Goal: Book appointment/travel/reservation

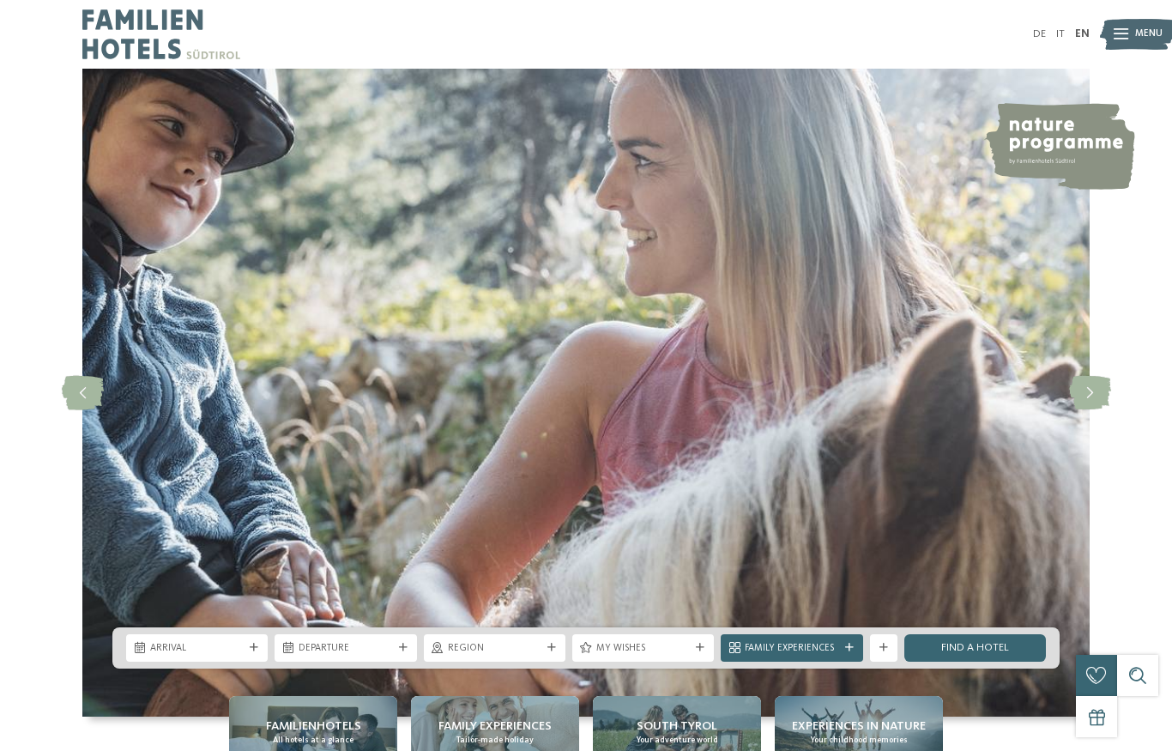
click at [491, 656] on span "Region" at bounding box center [495, 649] width 94 height 14
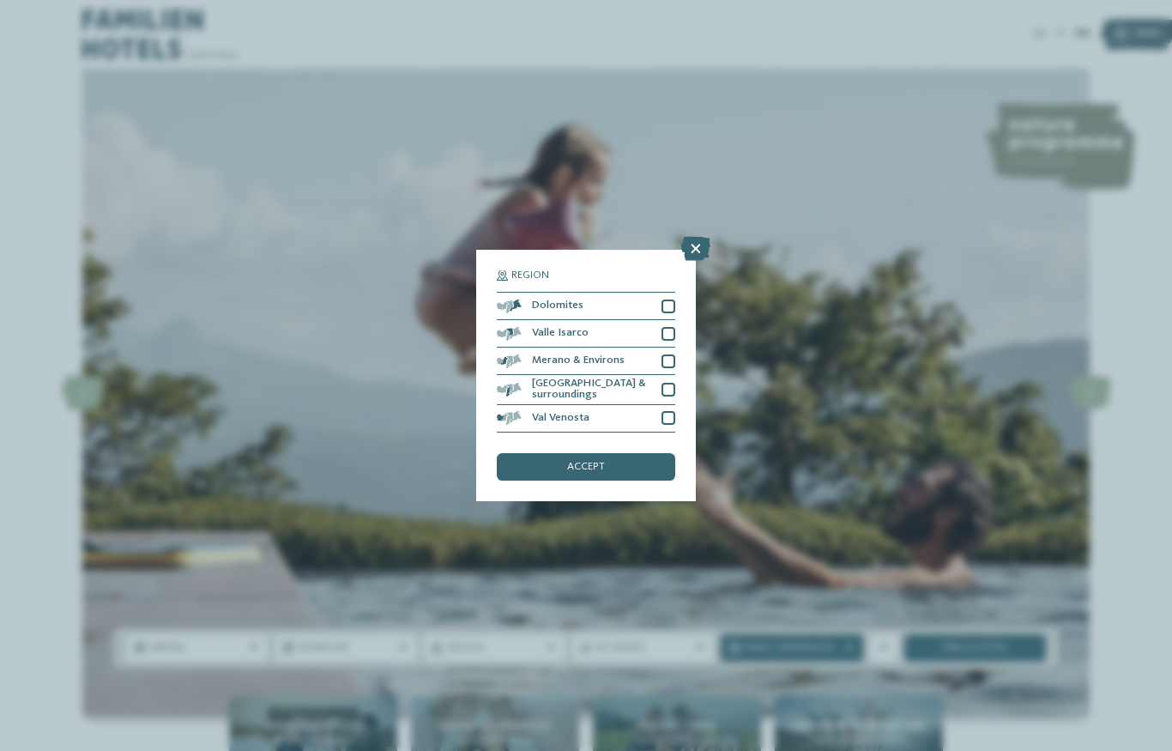
click at [669, 299] on div at bounding box center [669, 306] width 14 height 14
click at [614, 453] on div "accept" at bounding box center [586, 466] width 178 height 27
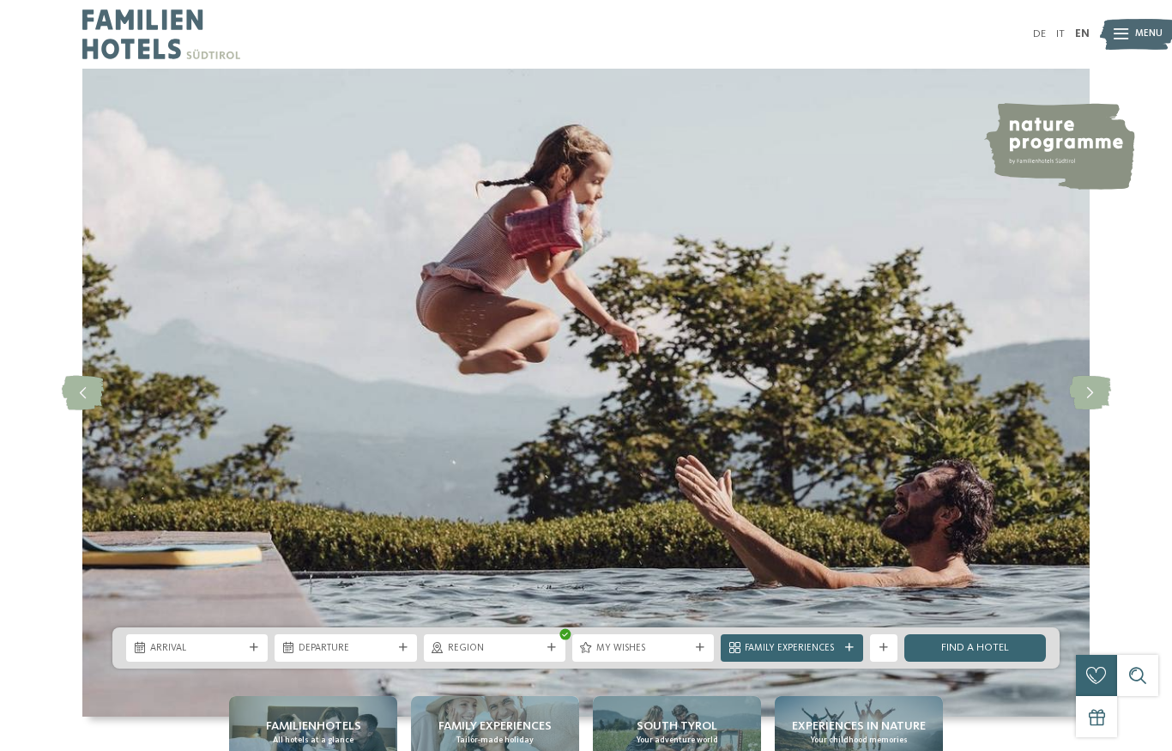
click at [215, 656] on span "Arrival" at bounding box center [197, 649] width 94 height 14
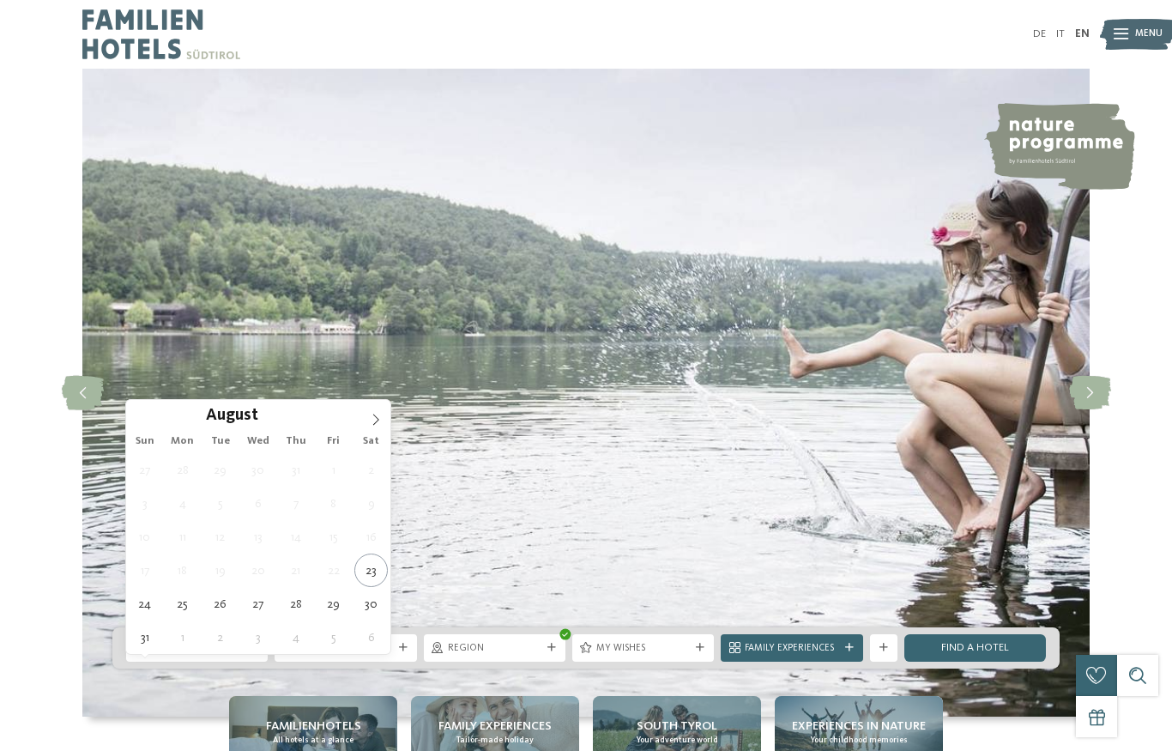
click at [377, 421] on icon at bounding box center [376, 420] width 12 height 12
click at [372, 417] on icon at bounding box center [376, 420] width 12 height 12
click at [378, 418] on icon at bounding box center [376, 420] width 12 height 12
click at [374, 426] on span at bounding box center [375, 414] width 29 height 29
click at [372, 425] on icon at bounding box center [376, 420] width 12 height 12
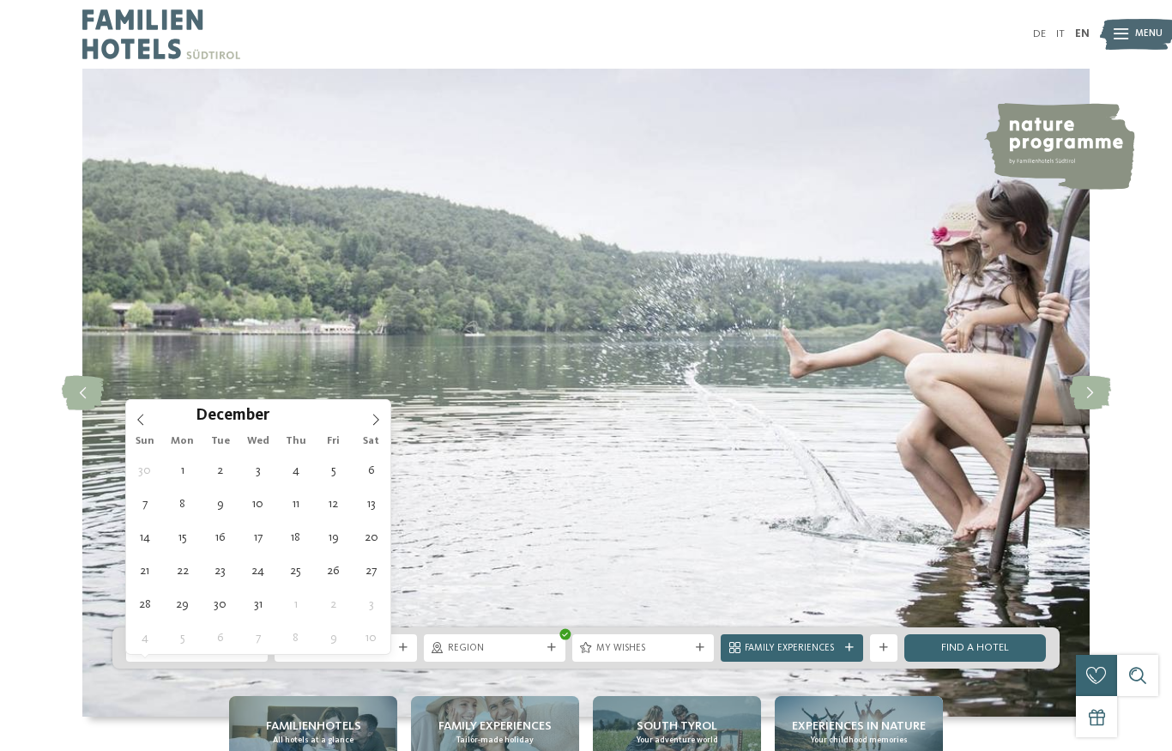
type input "****"
click at [371, 424] on icon at bounding box center [376, 420] width 12 height 12
click at [371, 422] on icon at bounding box center [376, 420] width 12 height 12
click at [372, 422] on icon at bounding box center [376, 420] width 12 height 12
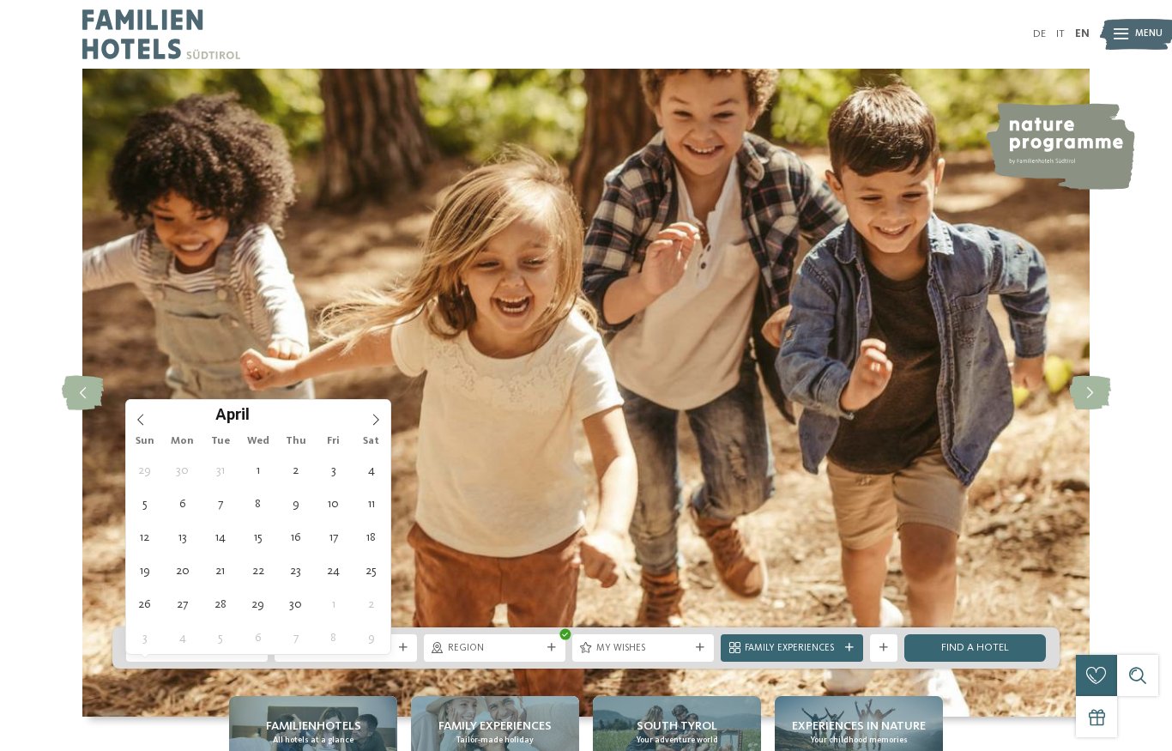
click at [372, 420] on icon at bounding box center [376, 420] width 12 height 12
click at [373, 416] on icon at bounding box center [376, 420] width 12 height 12
click at [373, 419] on icon at bounding box center [376, 420] width 12 height 12
type div "[DATE]"
type input "****"
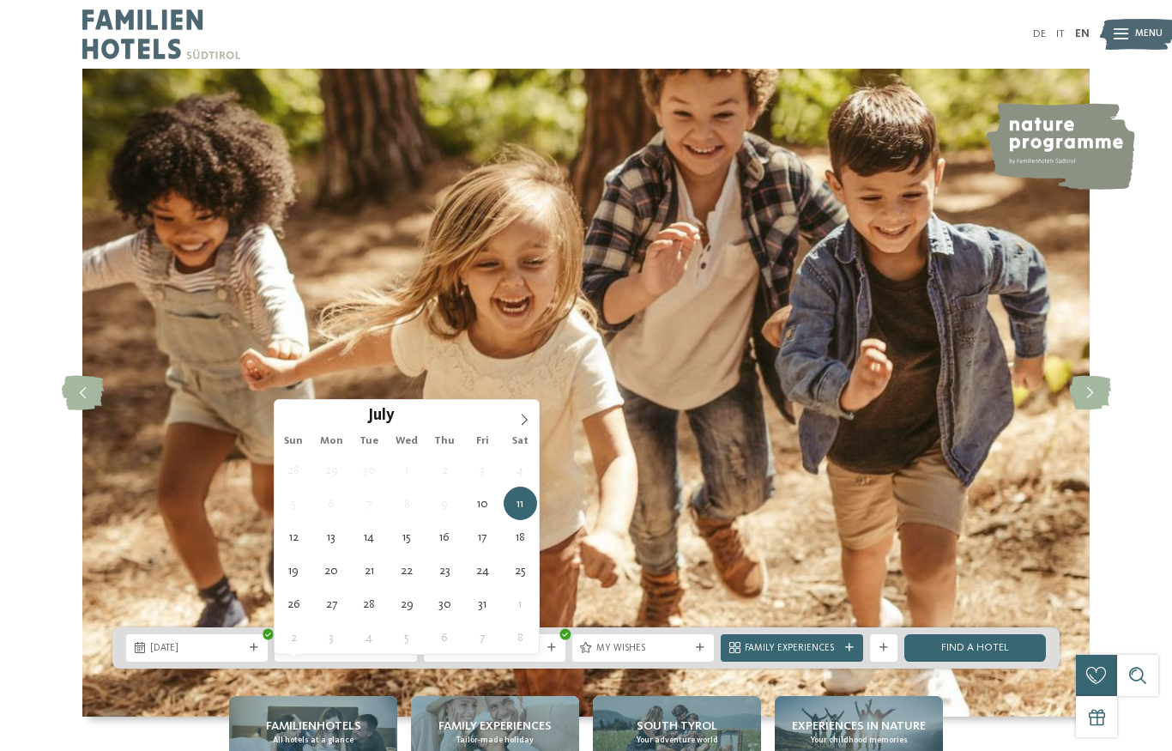
type div "[DATE]"
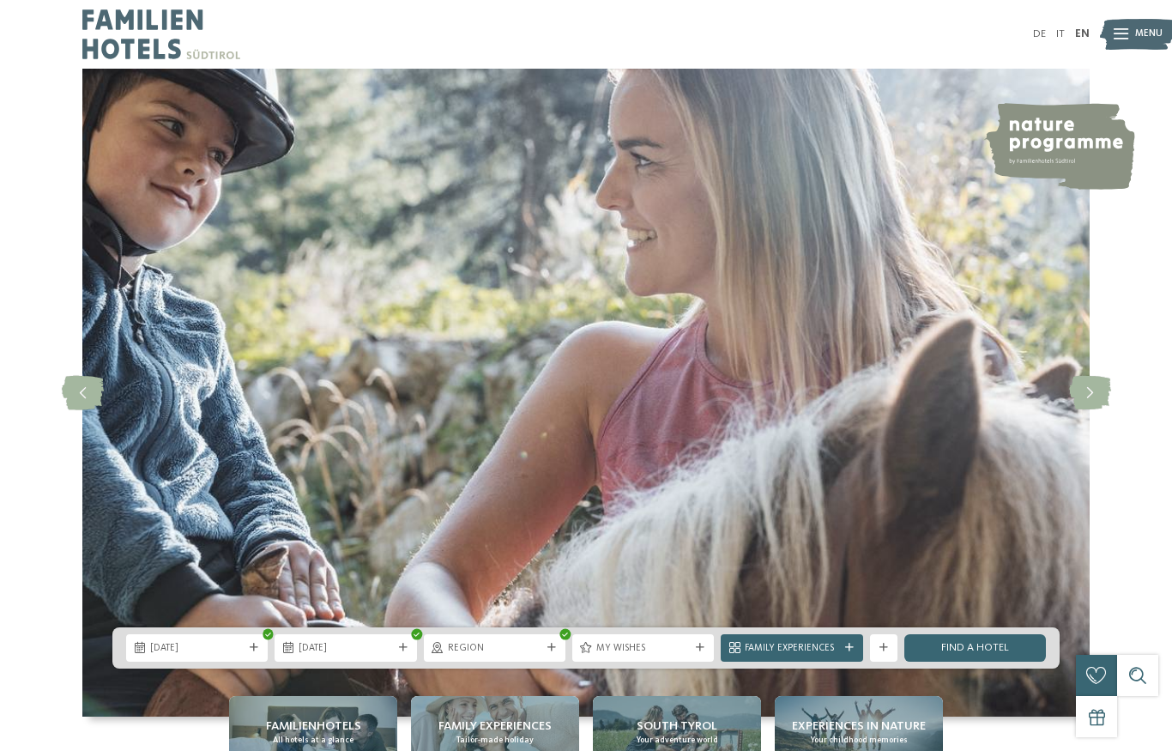
click at [651, 656] on span "My wishes" at bounding box center [643, 649] width 94 height 14
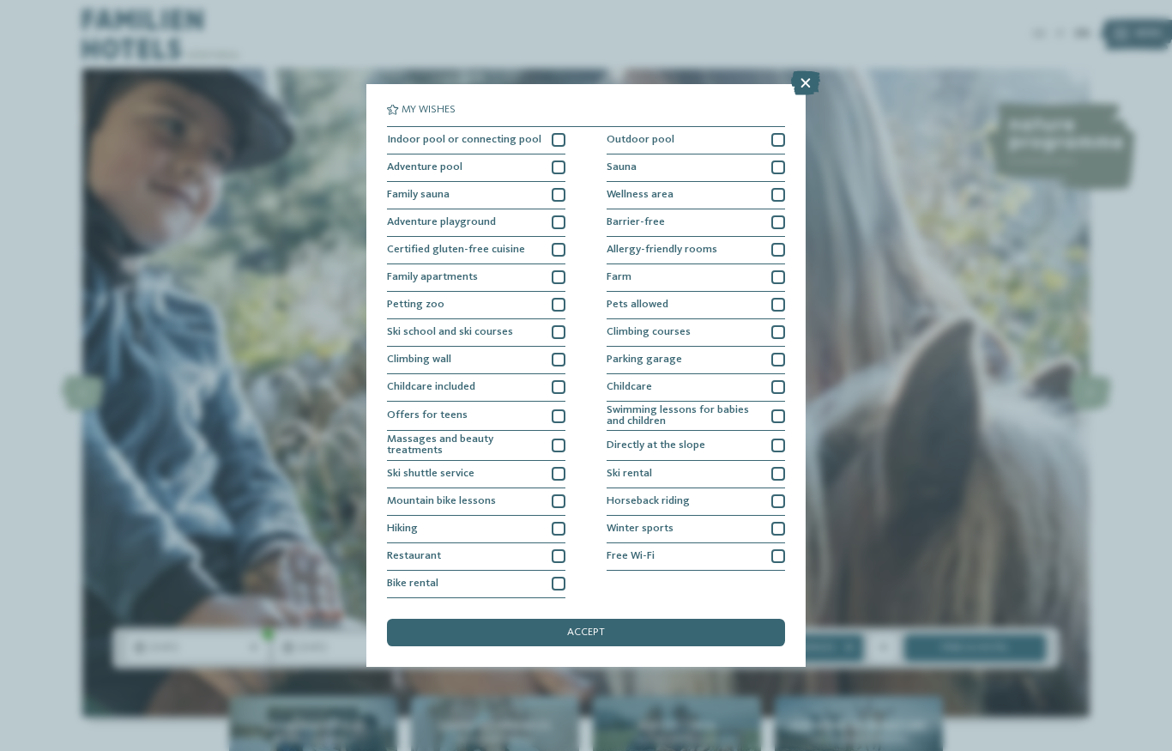
click at [562, 133] on div at bounding box center [559, 140] width 14 height 14
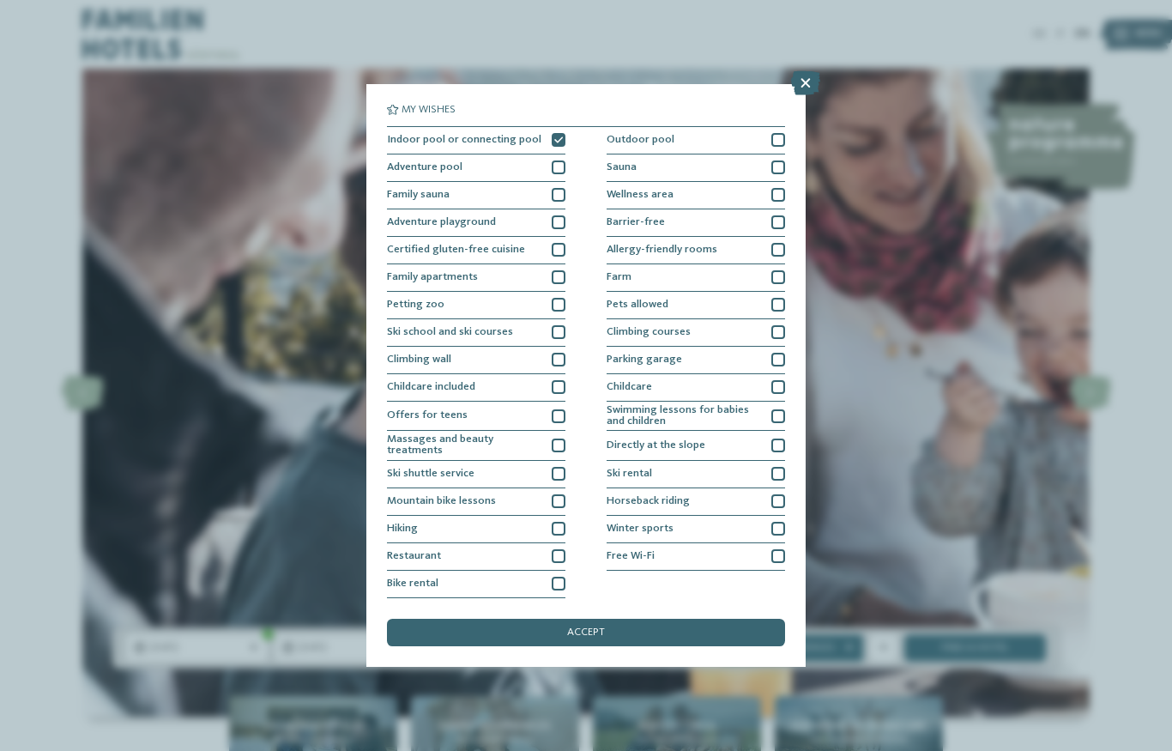
click at [778, 133] on div at bounding box center [778, 140] width 14 height 14
click at [774, 160] on div at bounding box center [778, 167] width 14 height 14
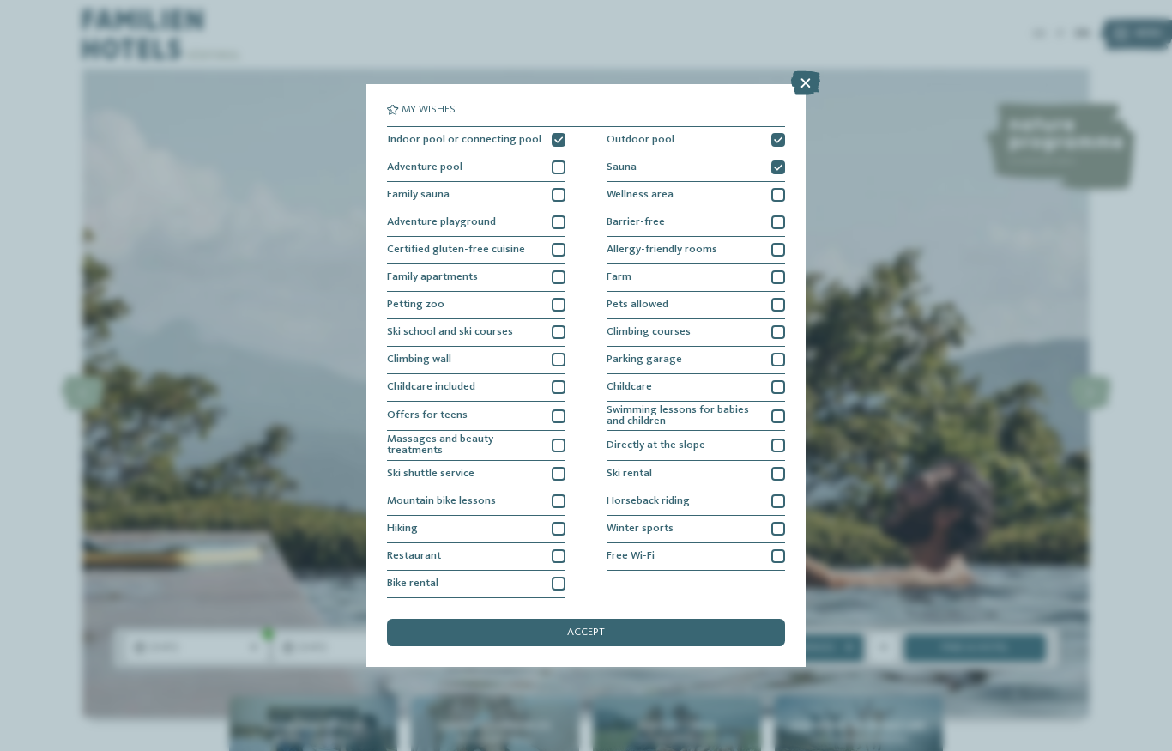
click at [554, 298] on div at bounding box center [559, 305] width 14 height 14
click at [557, 380] on div at bounding box center [559, 387] width 14 height 14
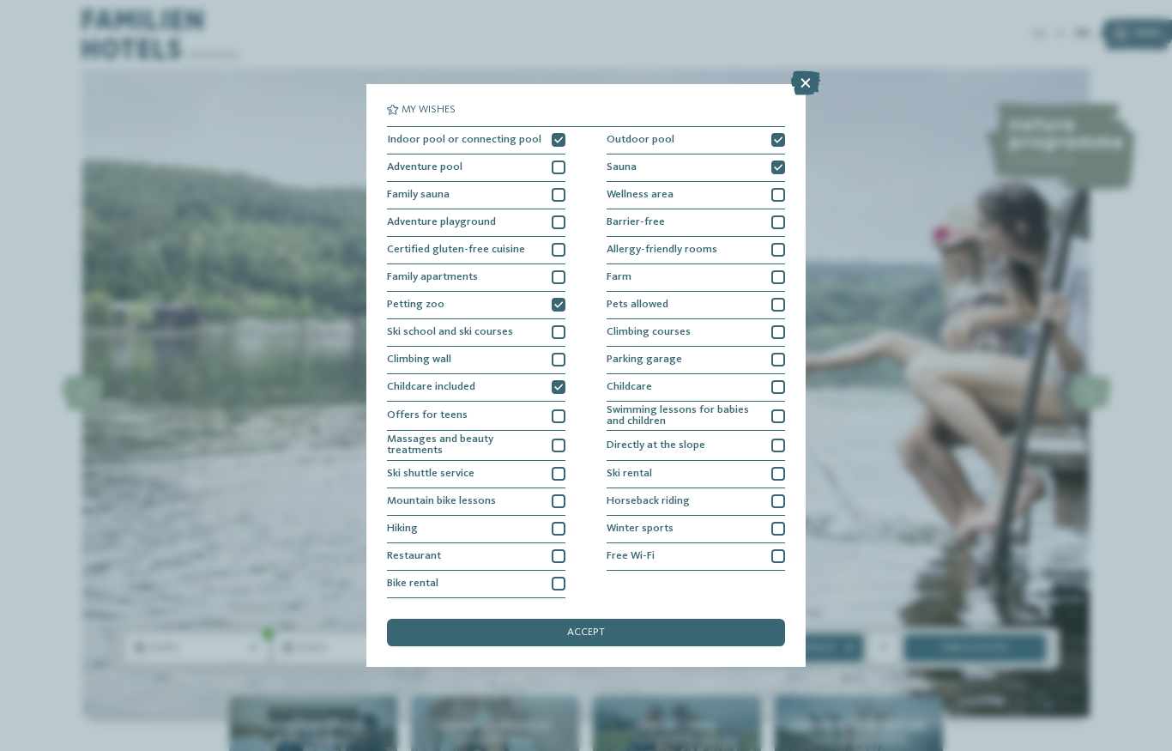
scroll to position [102, 0]
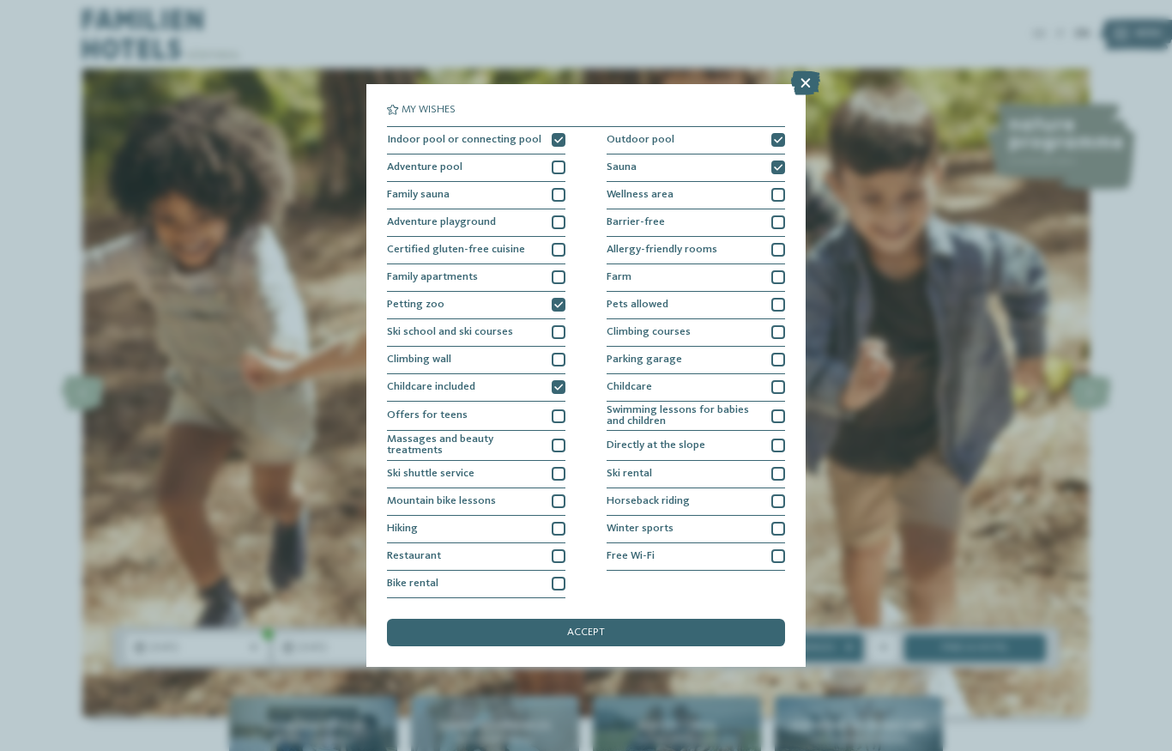
click at [625, 619] on div "accept" at bounding box center [586, 632] width 398 height 27
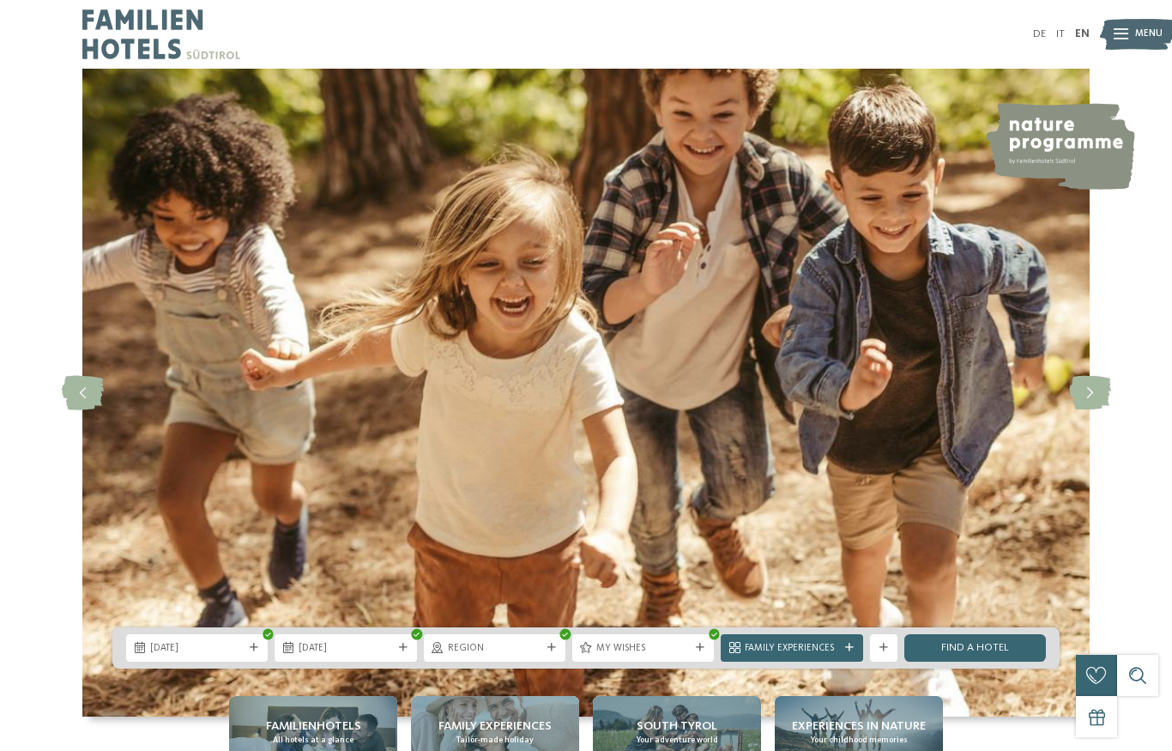
click at [956, 662] on link "Find a hotel" at bounding box center [975, 647] width 142 height 27
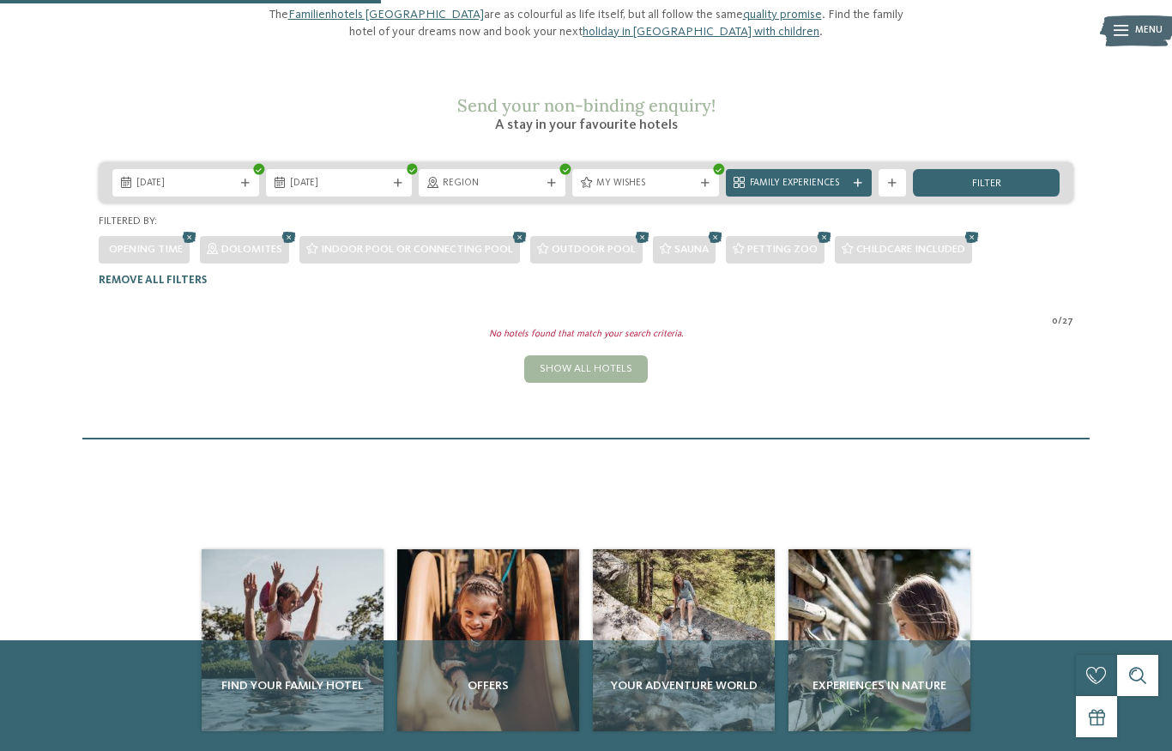
scroll to position [185, 0]
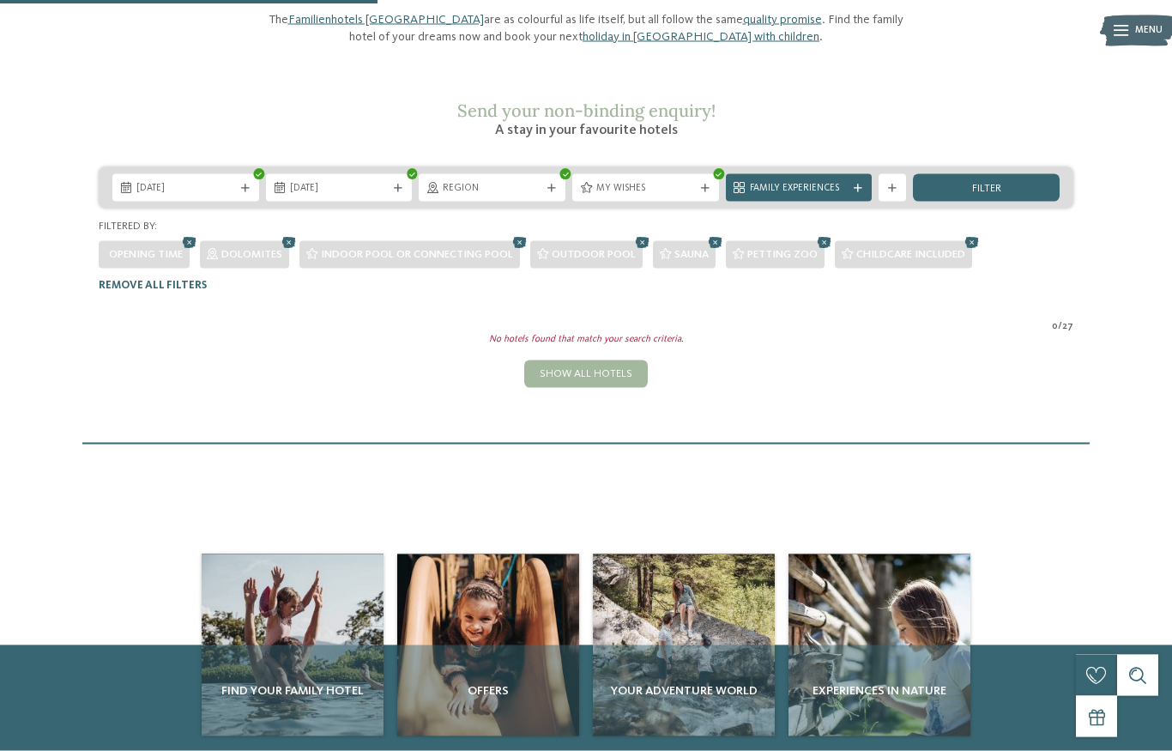
click at [965, 234] on icon at bounding box center [972, 243] width 21 height 18
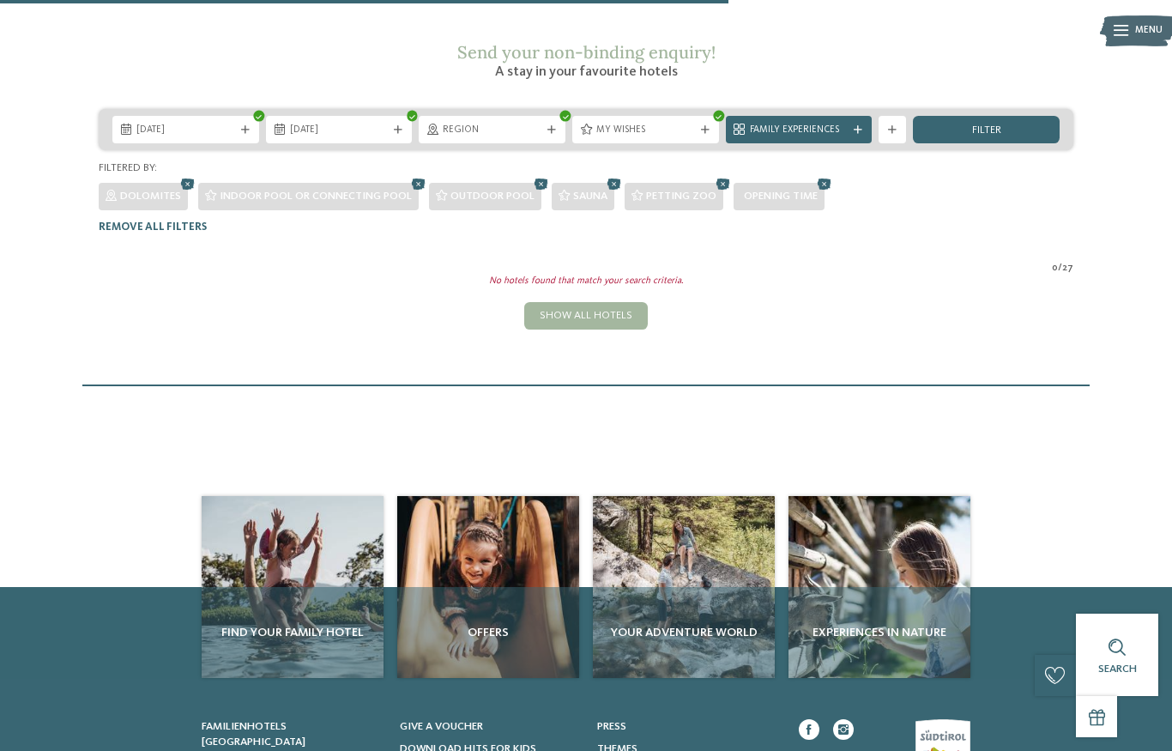
scroll to position [230, 0]
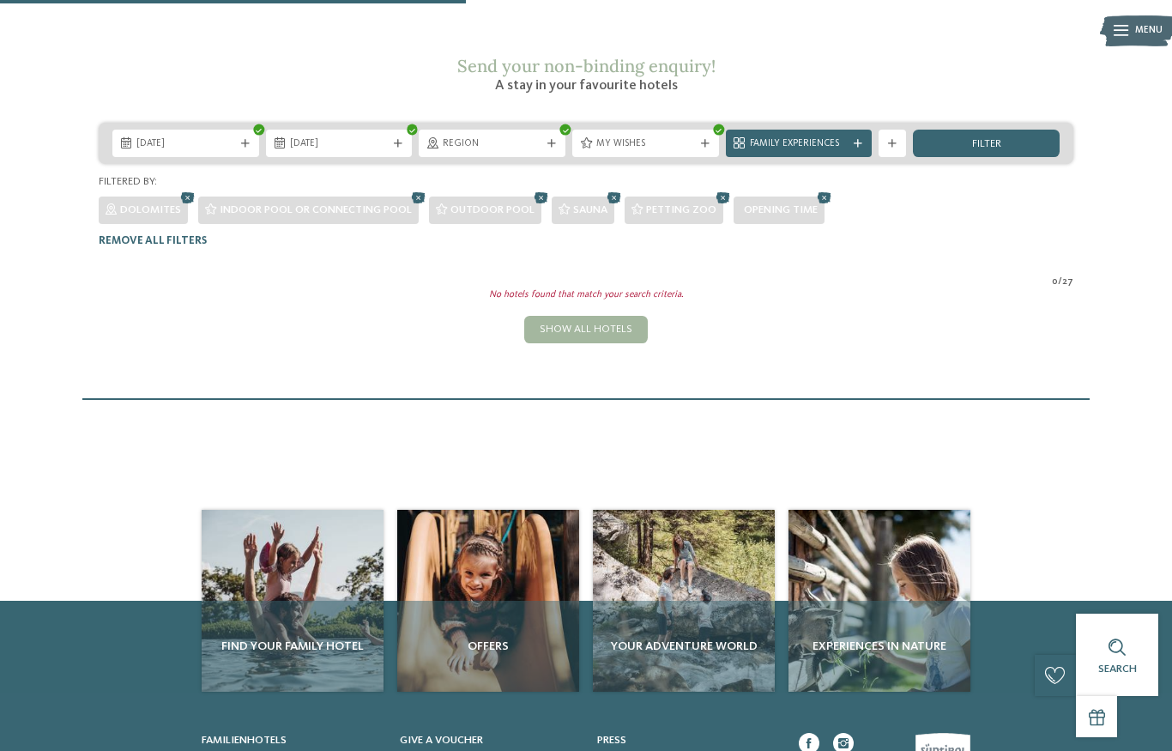
click at [821, 190] on icon at bounding box center [824, 199] width 21 height 18
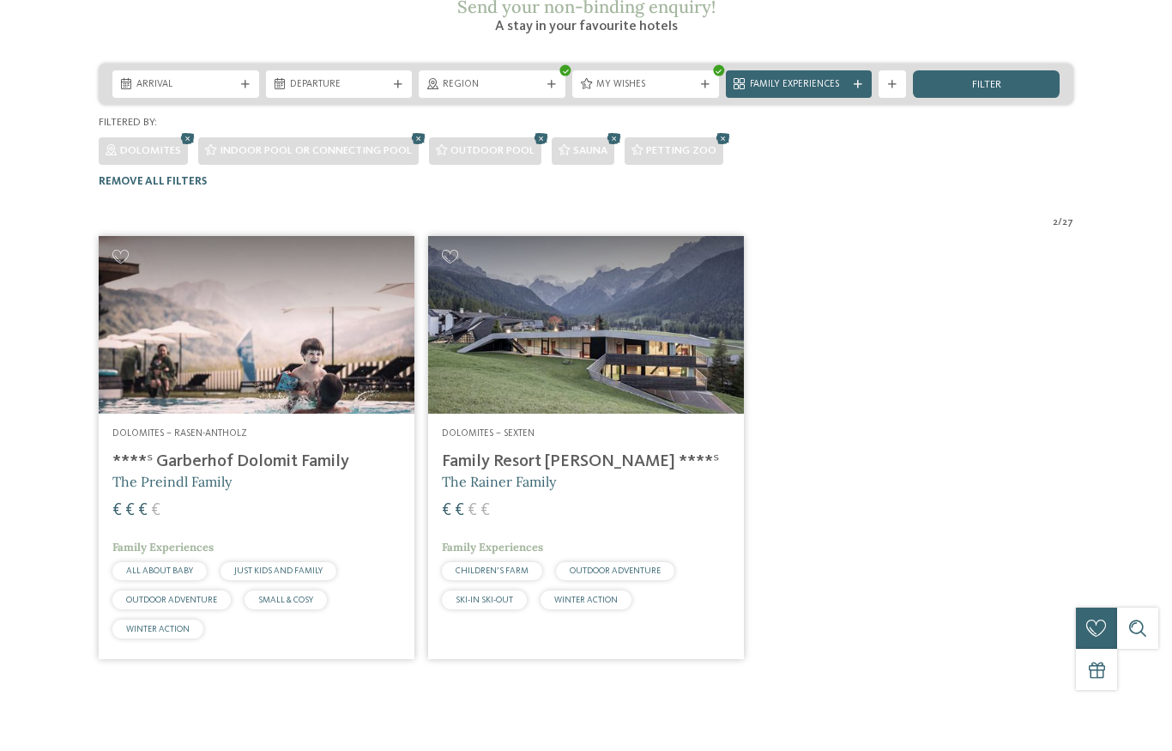
scroll to position [289, 0]
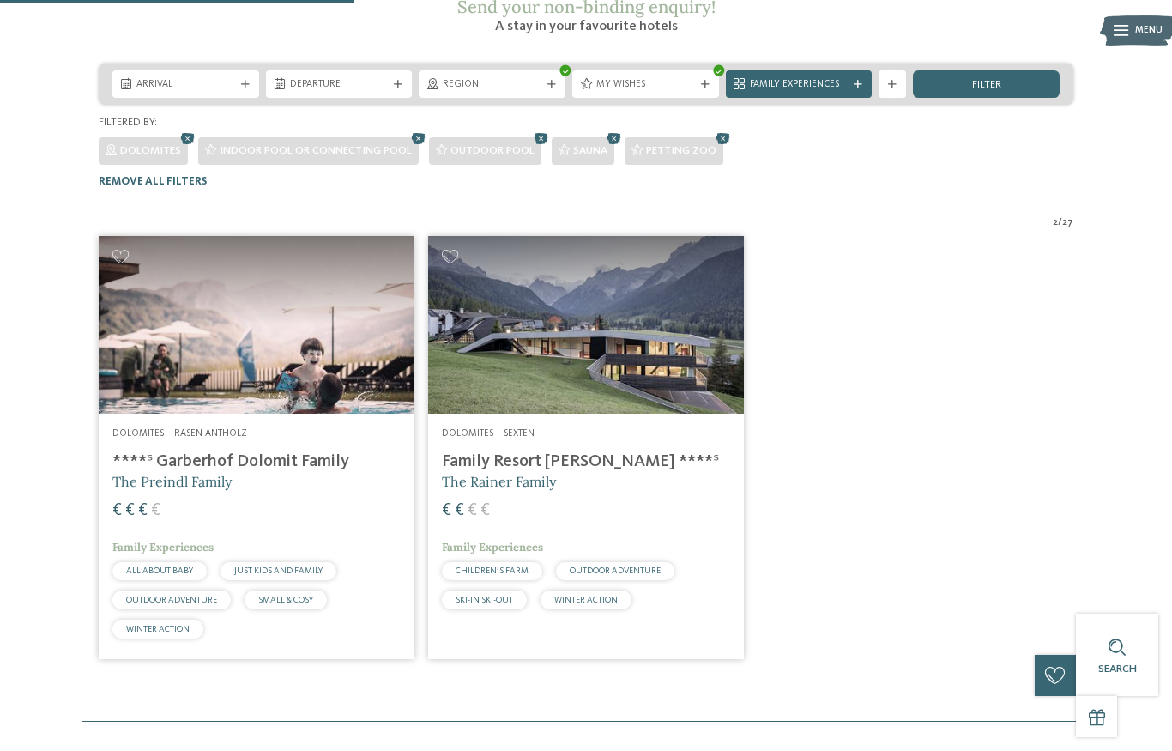
click at [277, 354] on img at bounding box center [257, 325] width 316 height 178
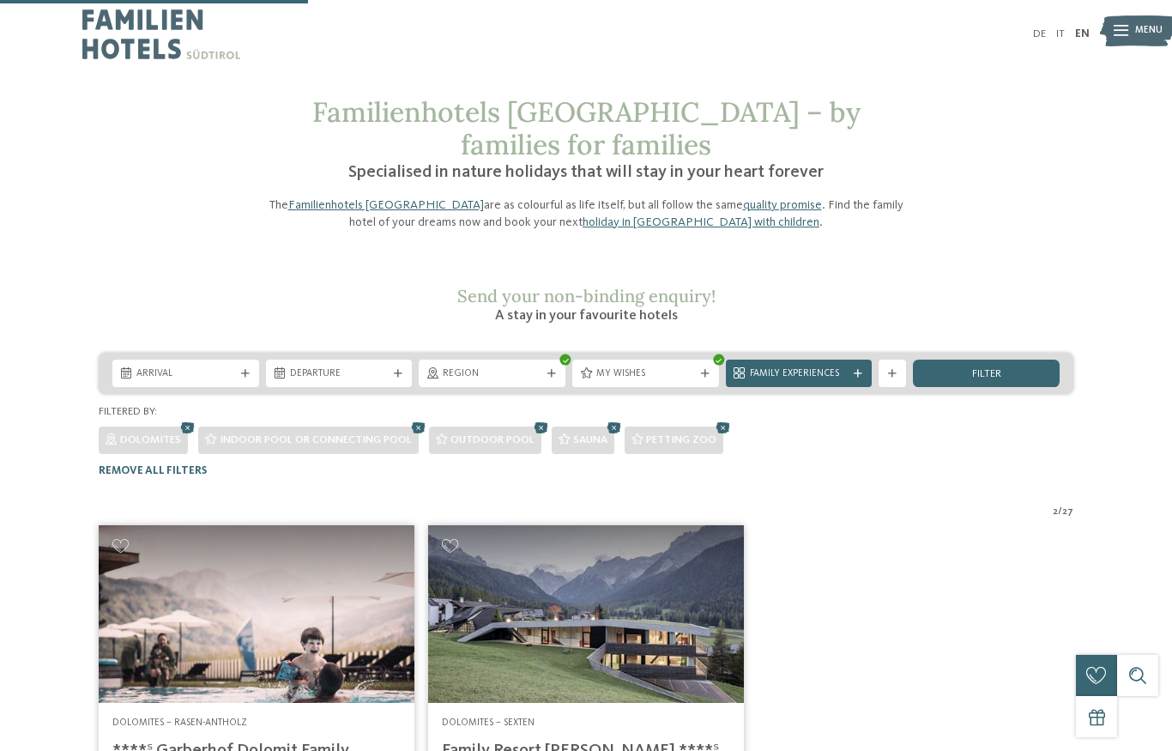
scroll to position [251, 0]
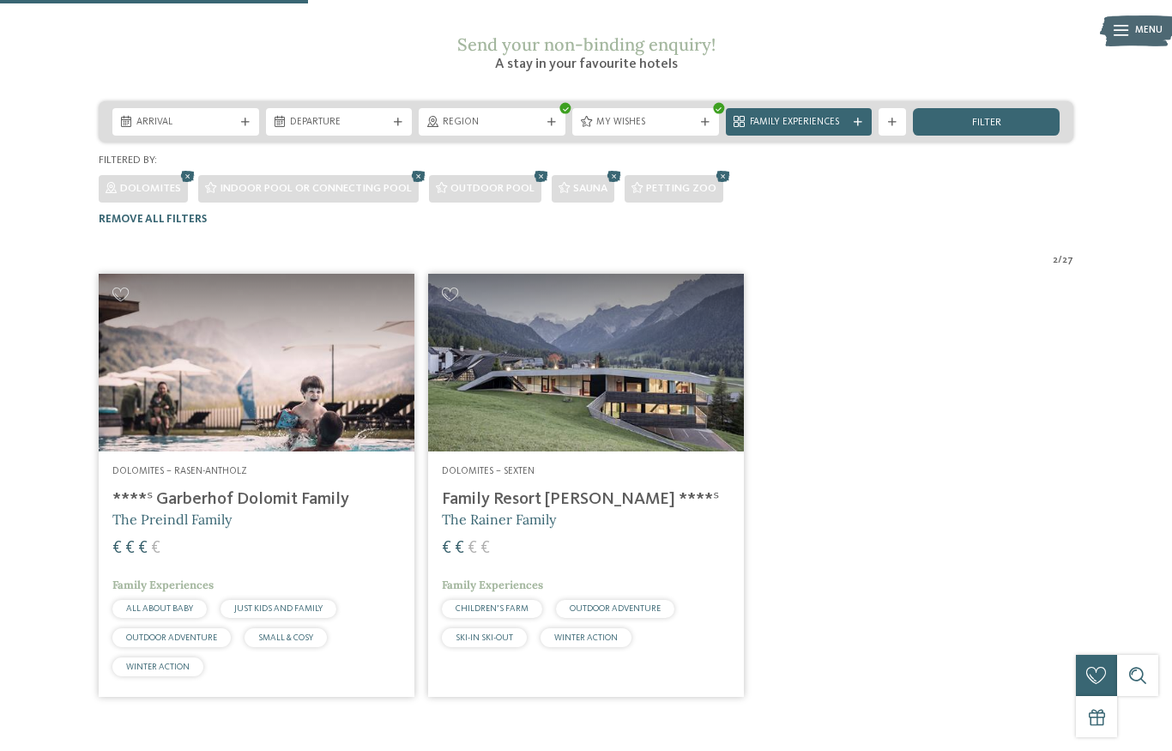
click at [660, 384] on img at bounding box center [586, 363] width 316 height 178
click at [727, 186] on icon at bounding box center [723, 177] width 21 height 18
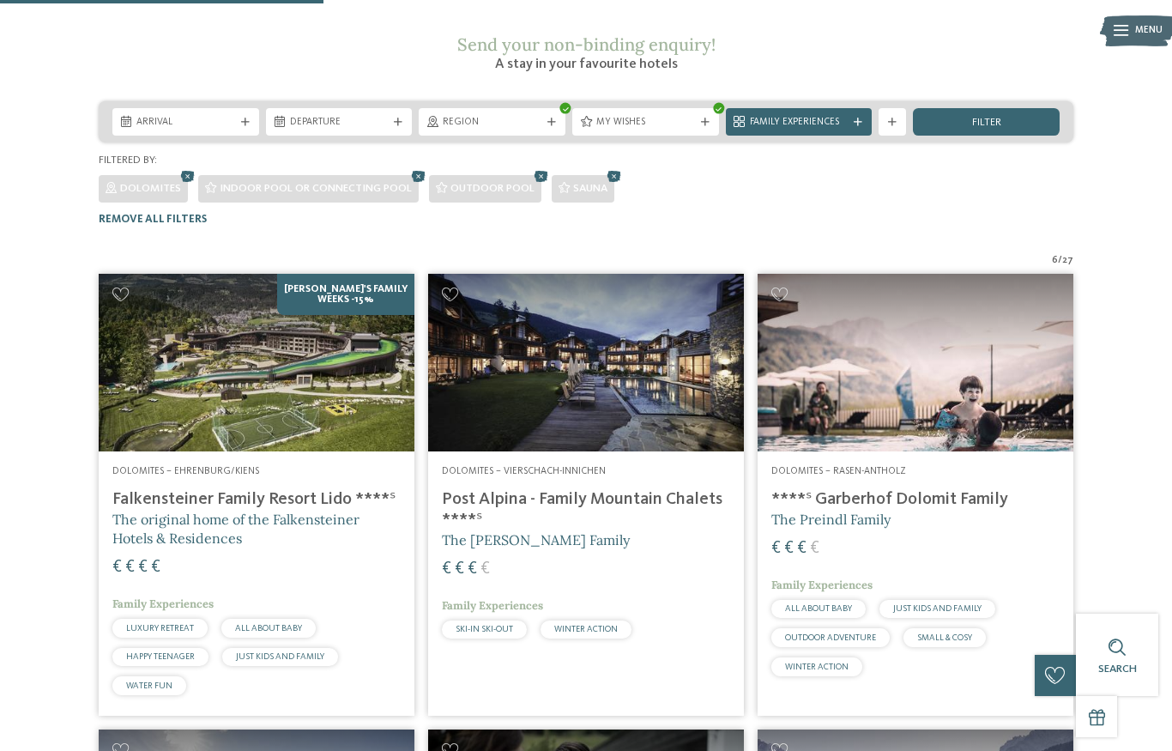
scroll to position [389, 0]
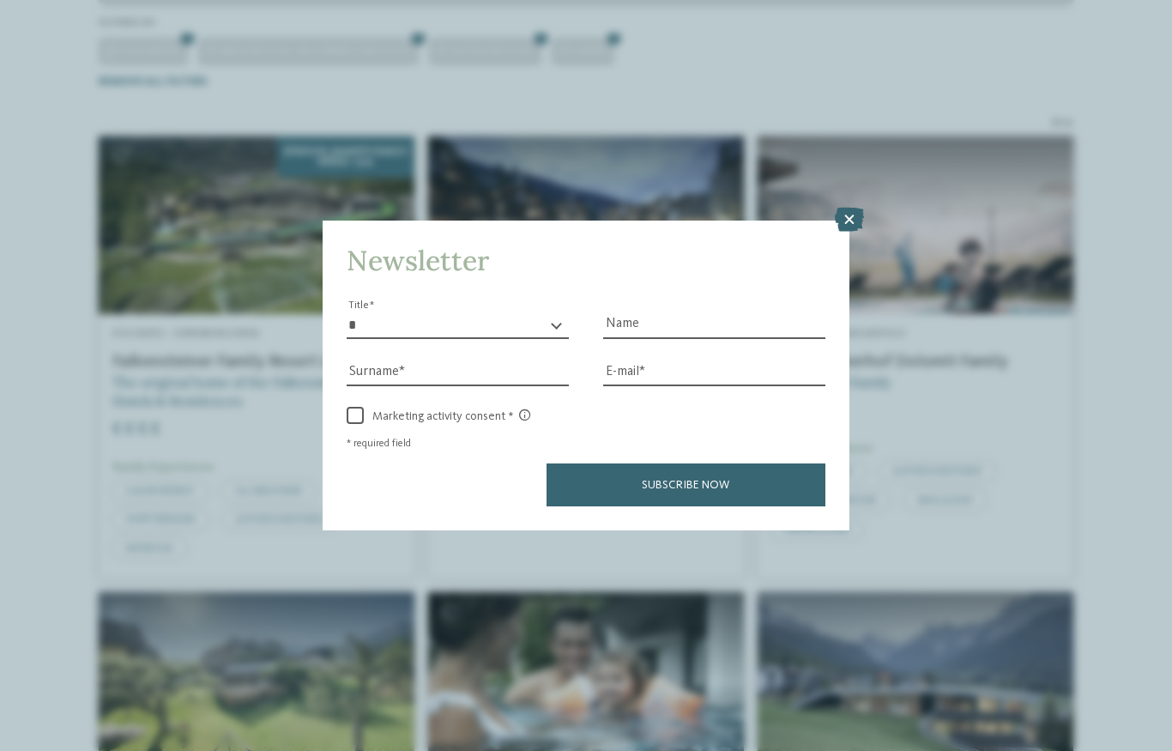
click at [846, 208] on icon at bounding box center [849, 220] width 29 height 24
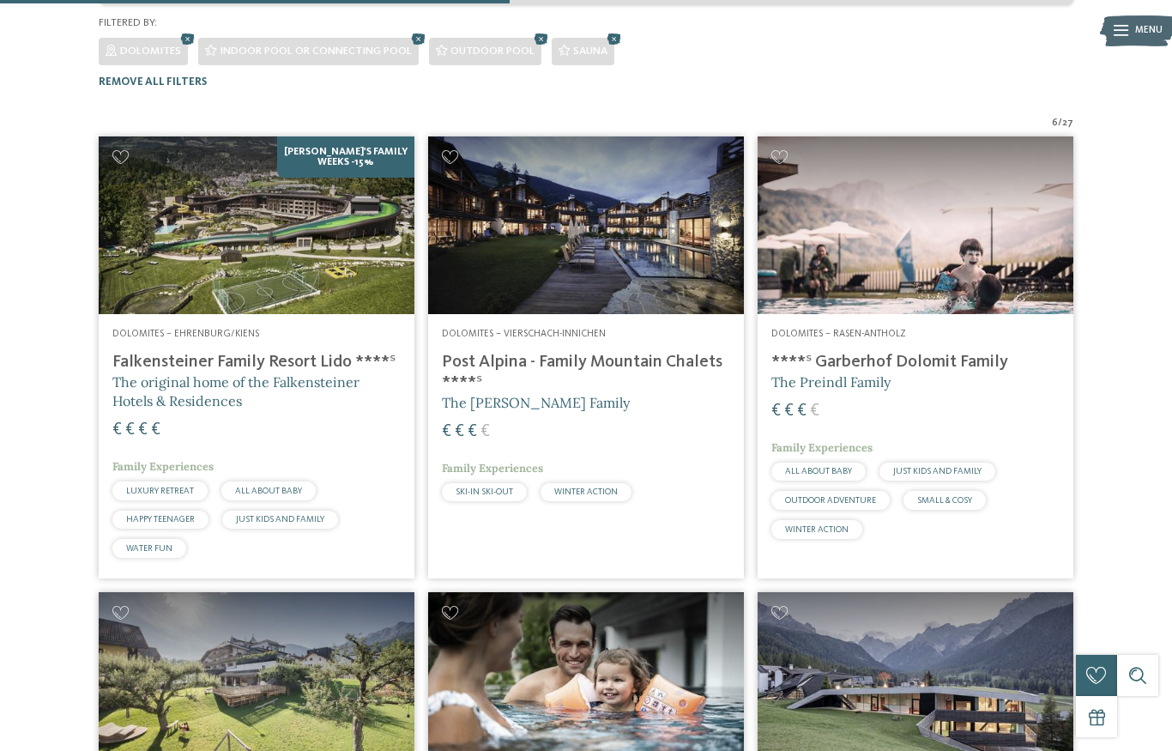
scroll to position [612, 0]
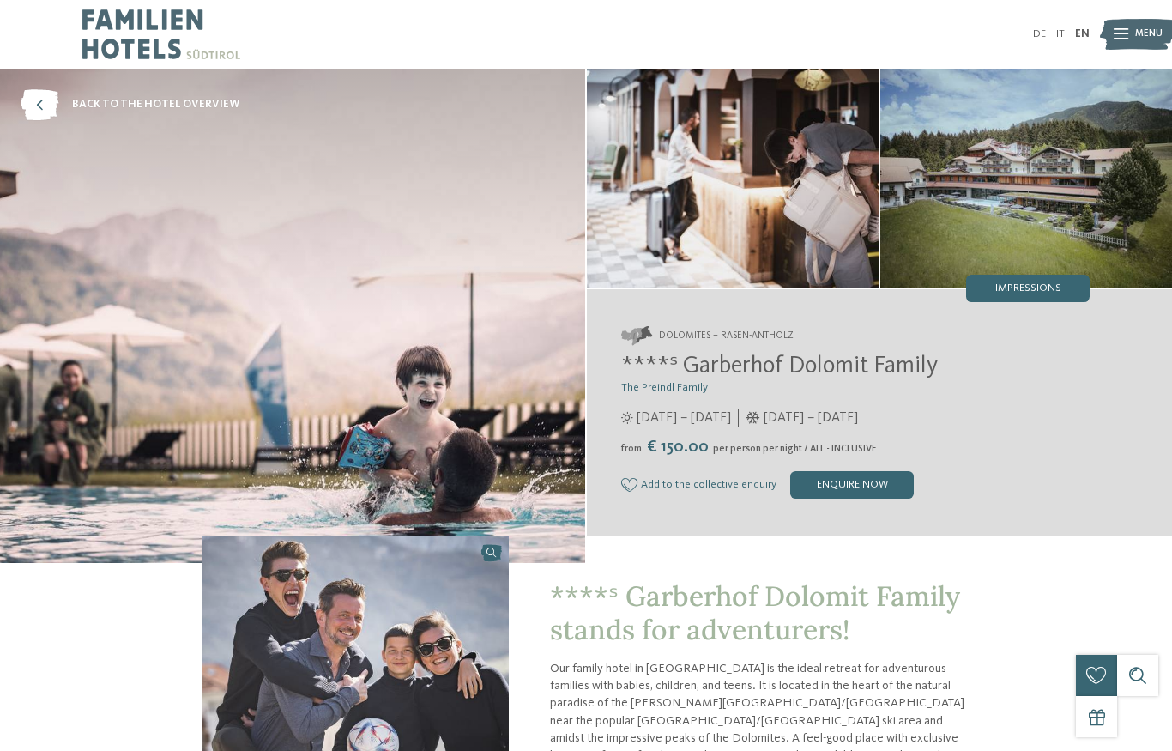
click at [363, 374] on img at bounding box center [292, 316] width 585 height 494
click at [1027, 226] on img at bounding box center [1026, 178] width 292 height 219
click at [398, 362] on img at bounding box center [292, 316] width 585 height 494
click at [735, 259] on img at bounding box center [733, 178] width 292 height 219
click at [997, 220] on img at bounding box center [1026, 178] width 292 height 219
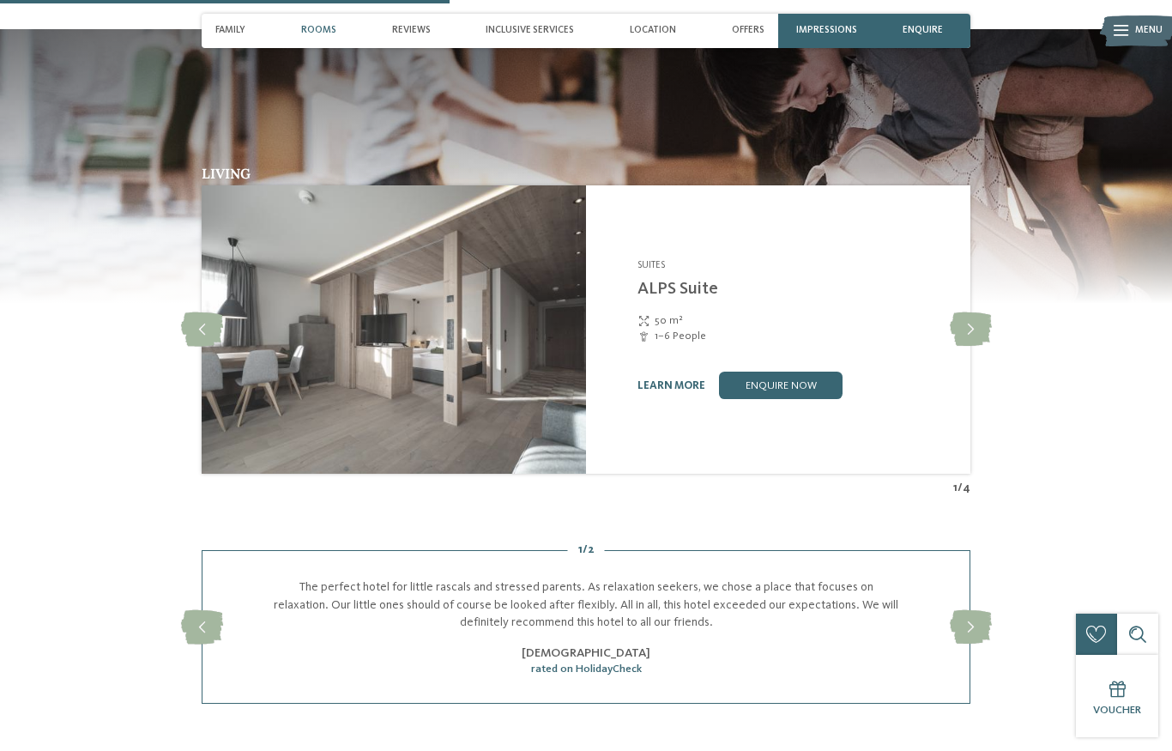
scroll to position [1967, 0]
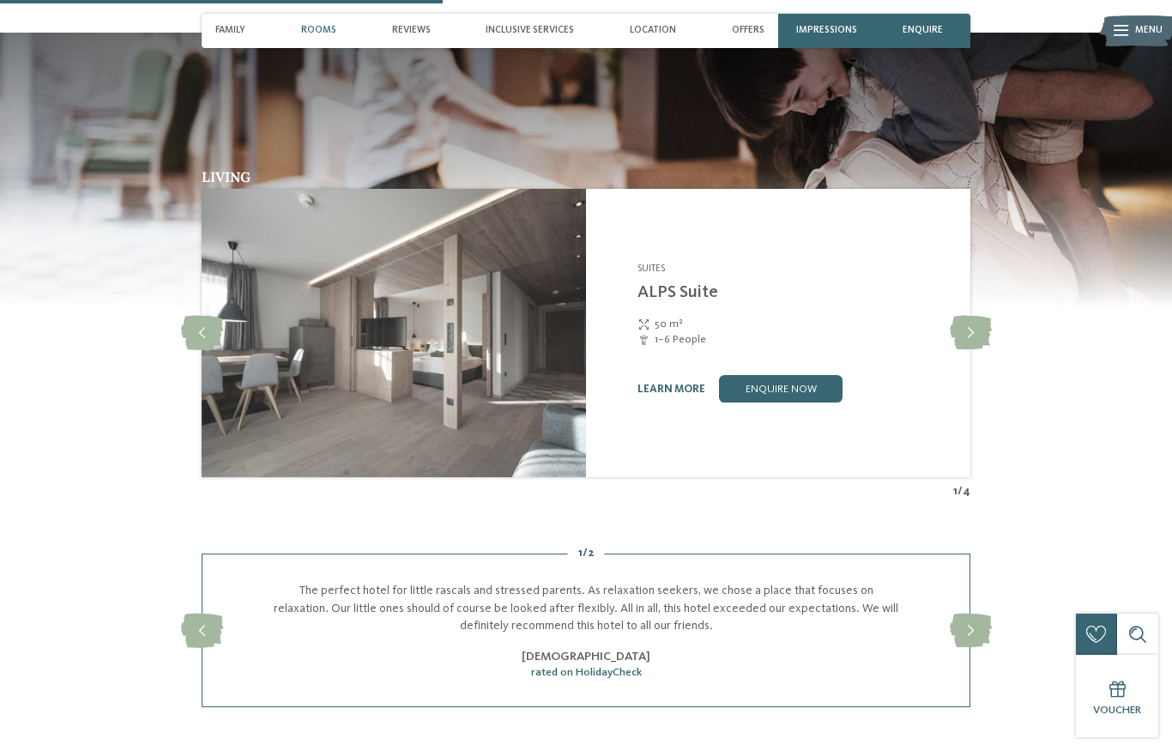
click at [453, 327] on img at bounding box center [394, 333] width 384 height 288
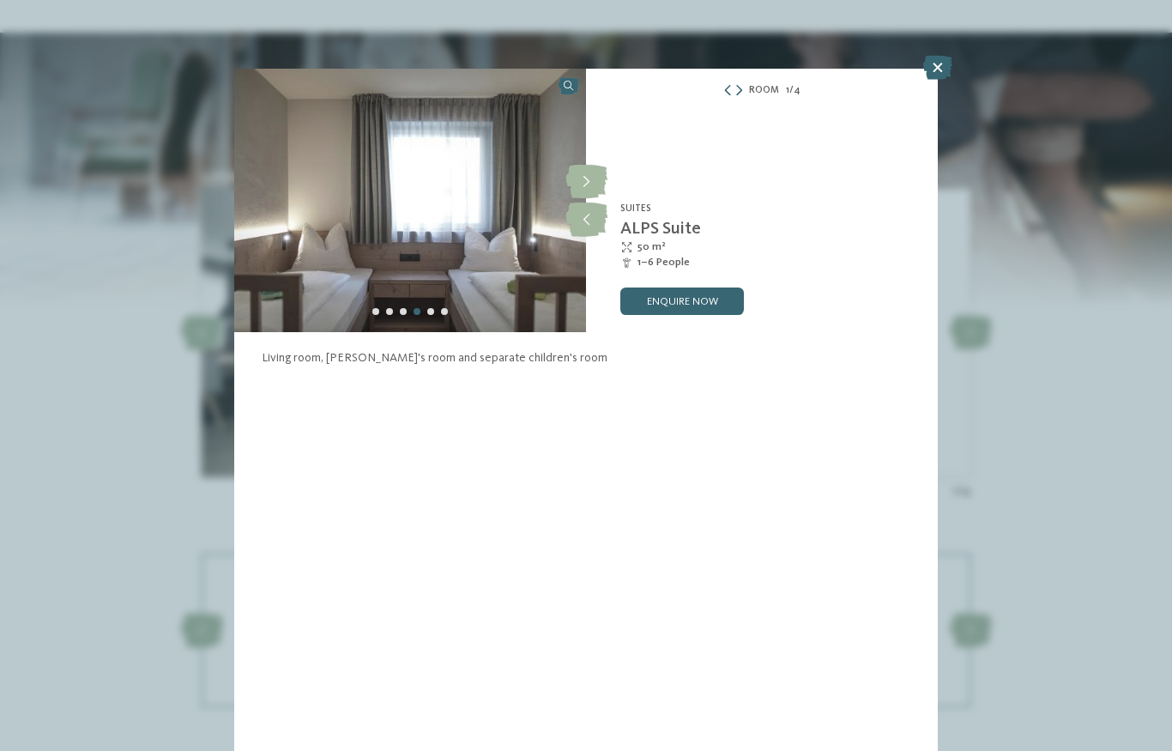
click at [943, 69] on icon at bounding box center [937, 68] width 29 height 24
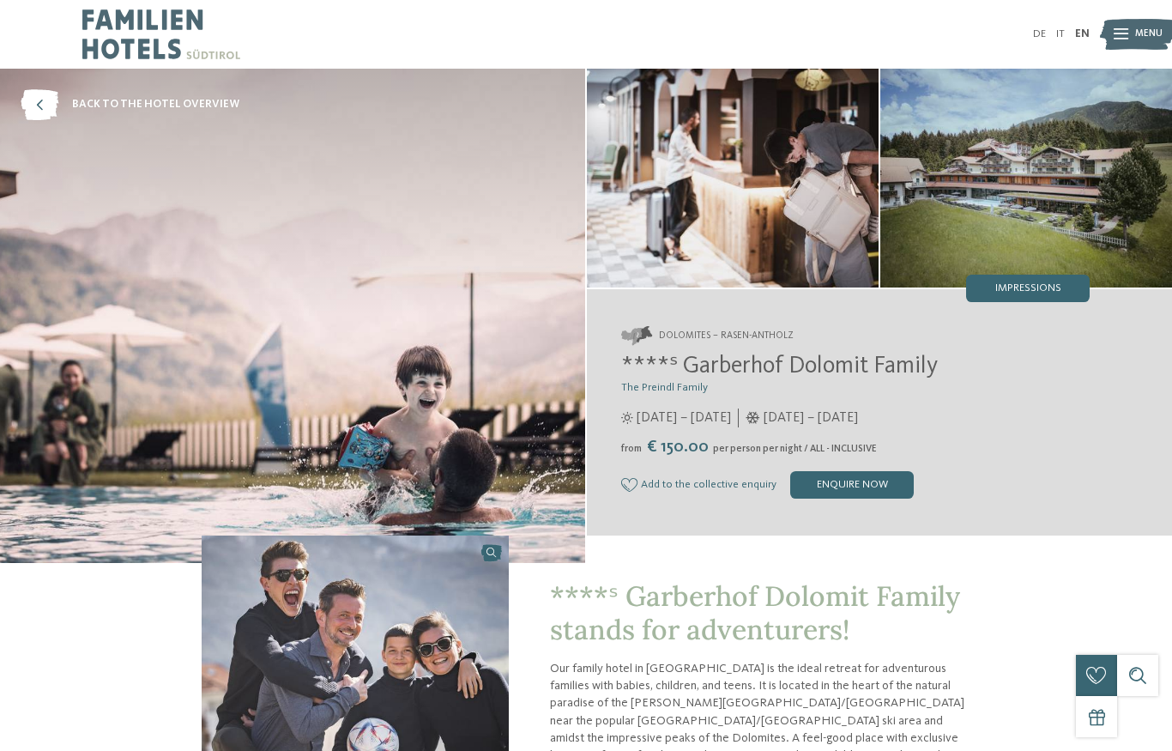
click at [1030, 190] on img at bounding box center [1026, 178] width 292 height 219
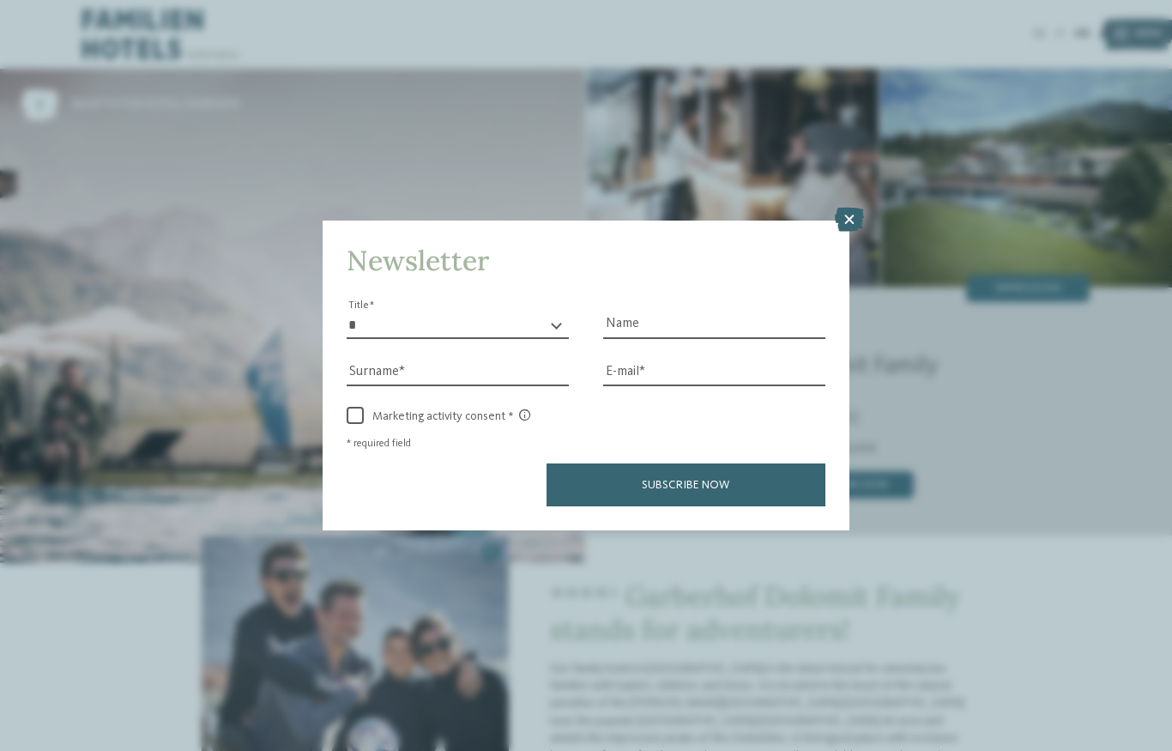
click at [1044, 282] on div "Newsletter * ** ** ****** ** Title Name Surname E-mail link link" at bounding box center [586, 375] width 1172 height 751
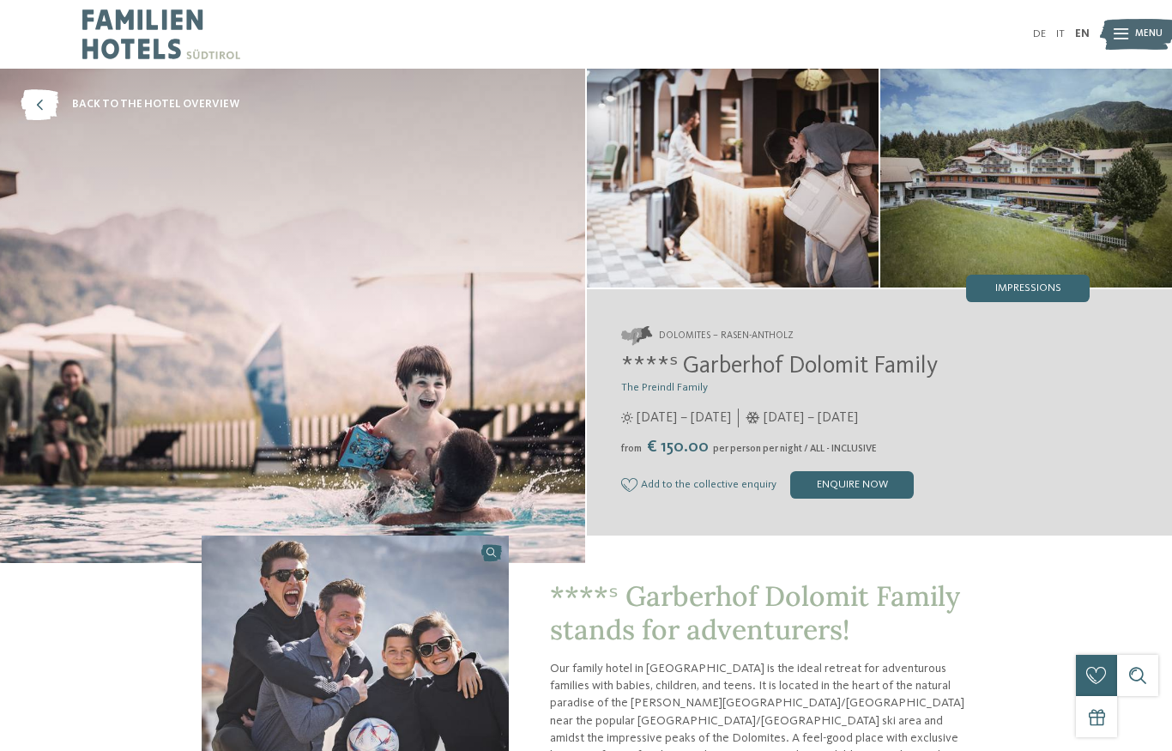
click at [1048, 293] on span "Impressions" at bounding box center [1028, 288] width 66 height 11
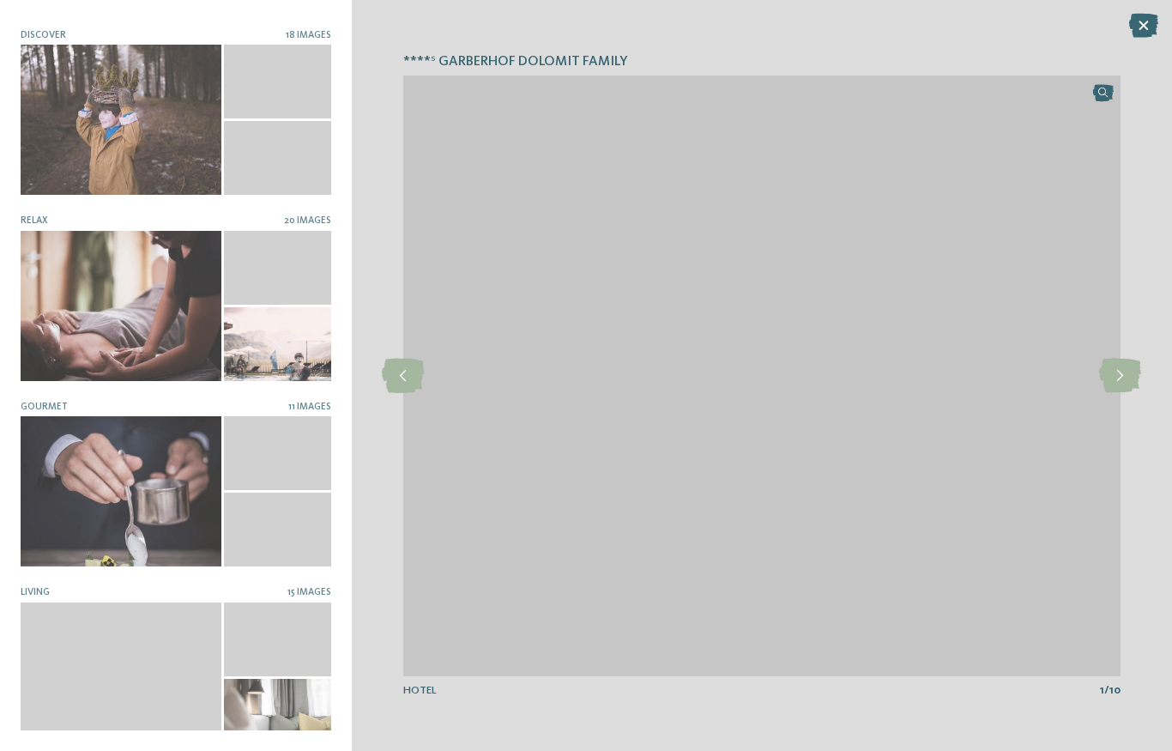
scroll to position [176, 0]
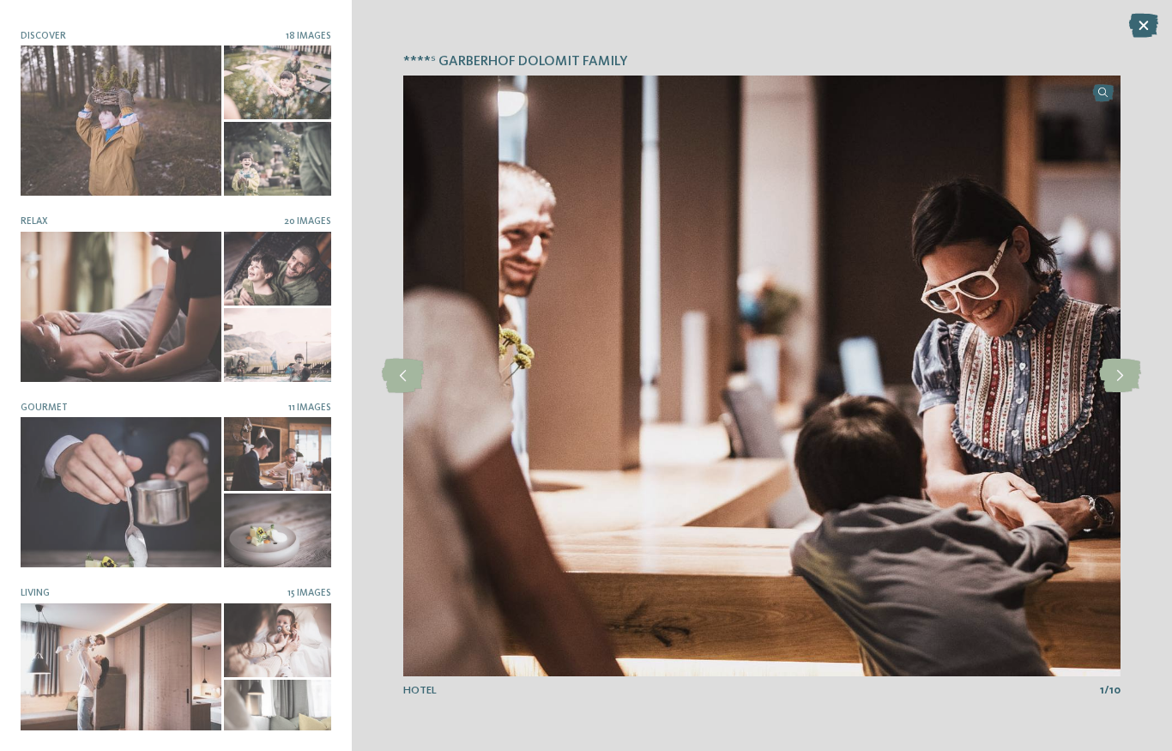
click at [121, 670] on div at bounding box center [121, 678] width 201 height 150
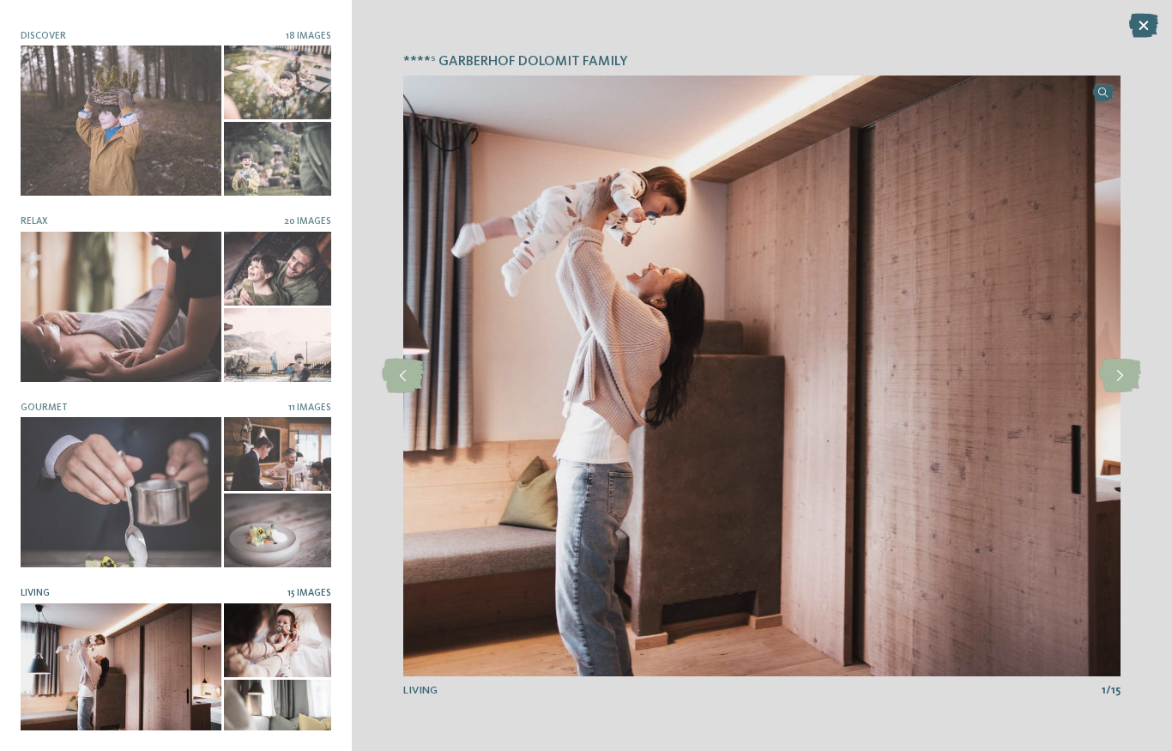
click at [1101, 393] on icon at bounding box center [1120, 376] width 42 height 34
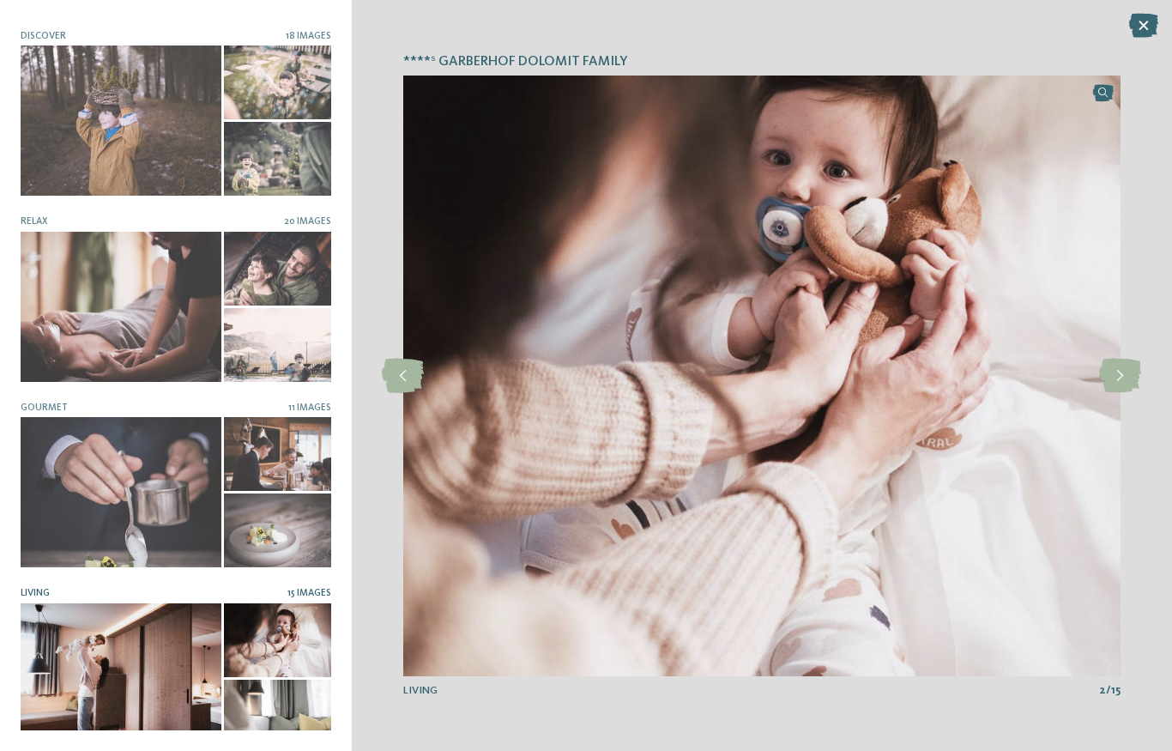
click at [1122, 392] on icon at bounding box center [1120, 376] width 42 height 34
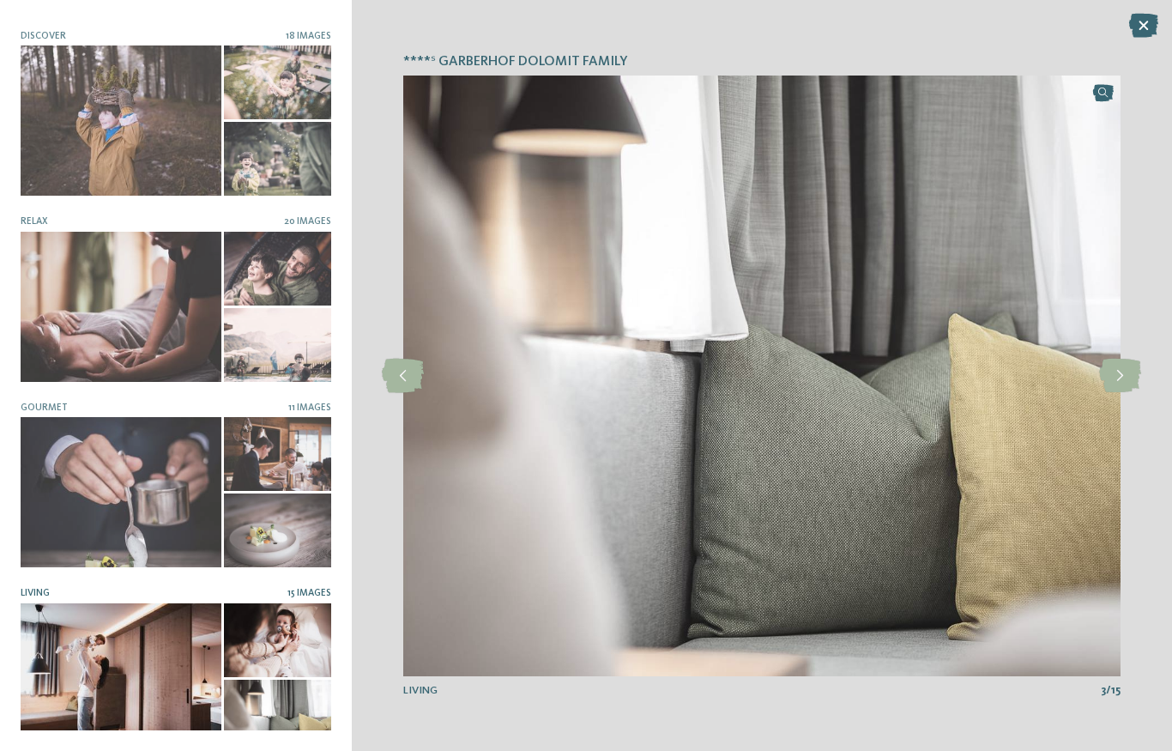
click at [1124, 393] on icon at bounding box center [1120, 376] width 42 height 34
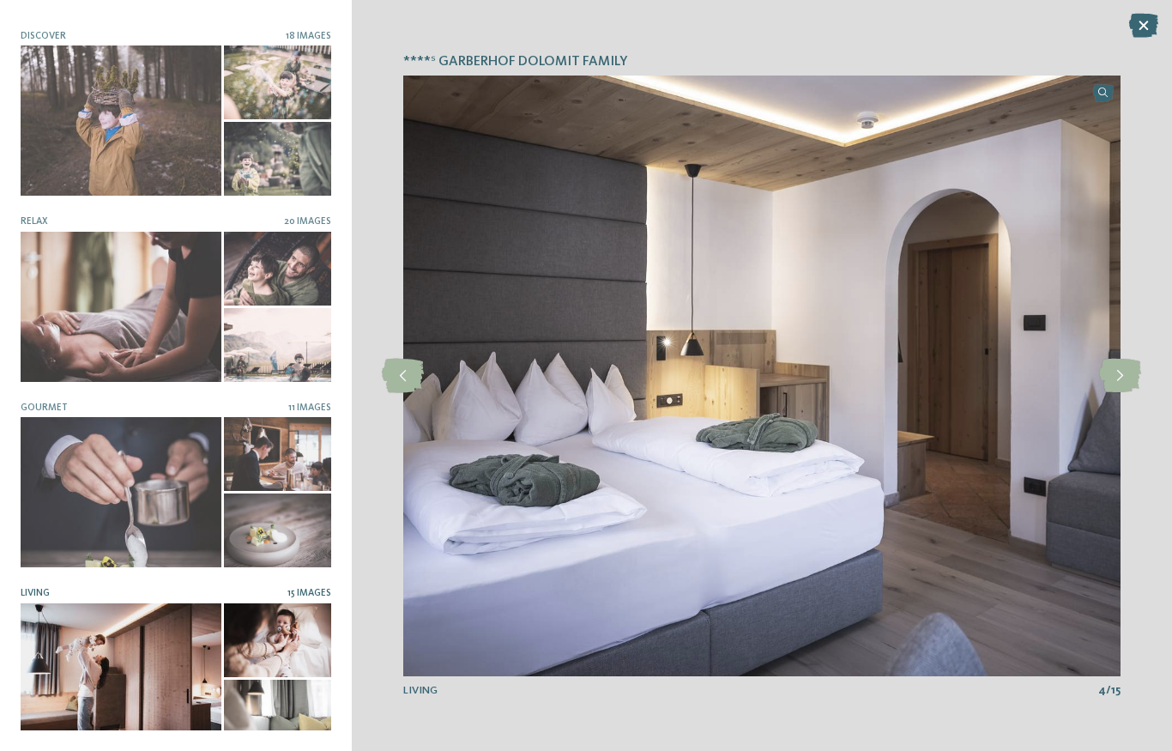
click at [1115, 393] on icon at bounding box center [1120, 376] width 42 height 34
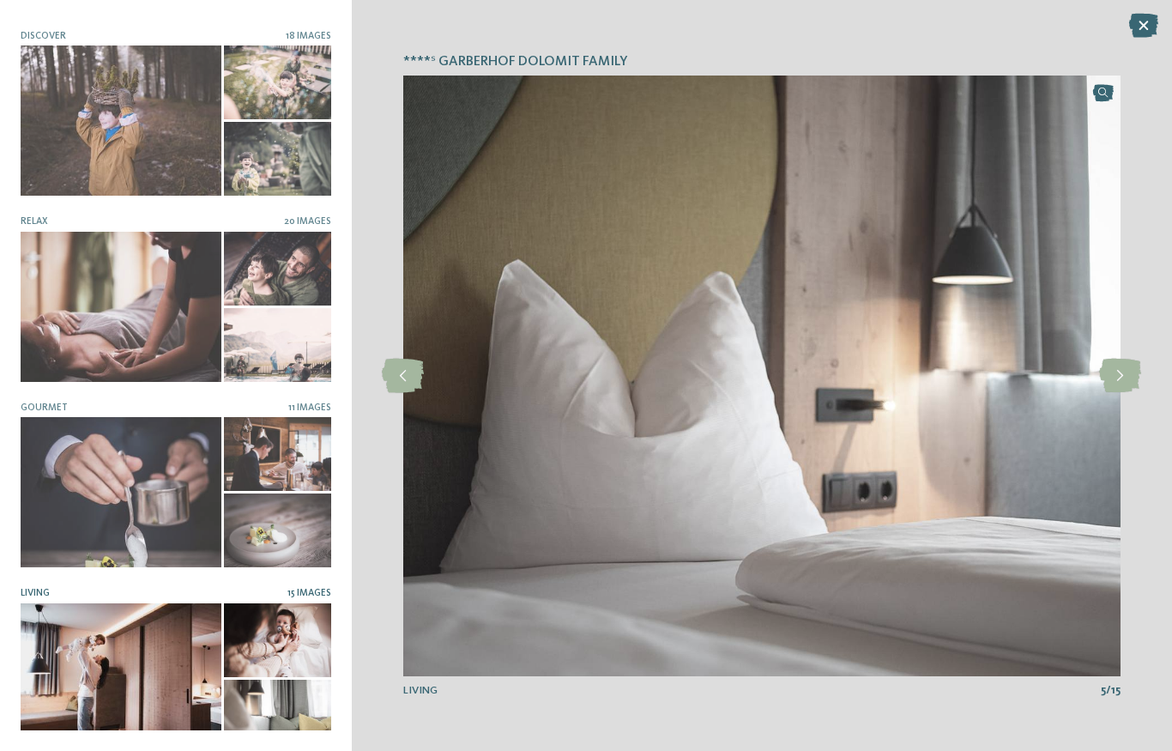
click at [1121, 393] on icon at bounding box center [1120, 376] width 42 height 34
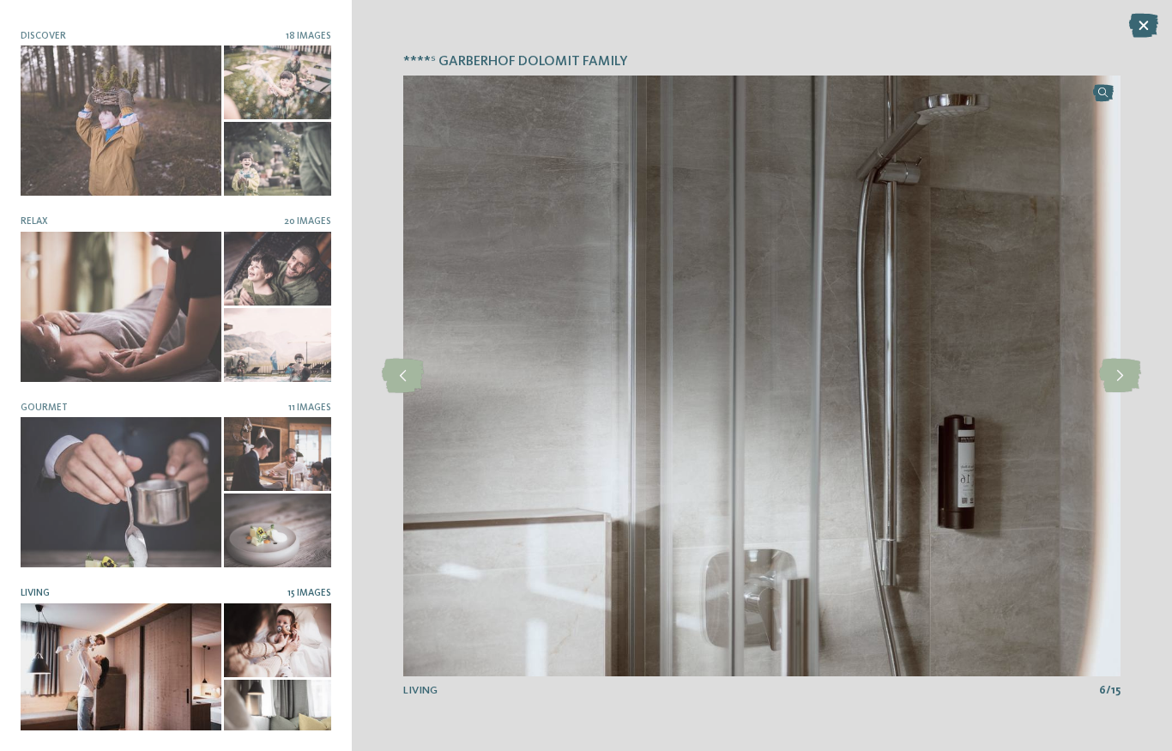
click at [1122, 391] on icon at bounding box center [1120, 376] width 42 height 34
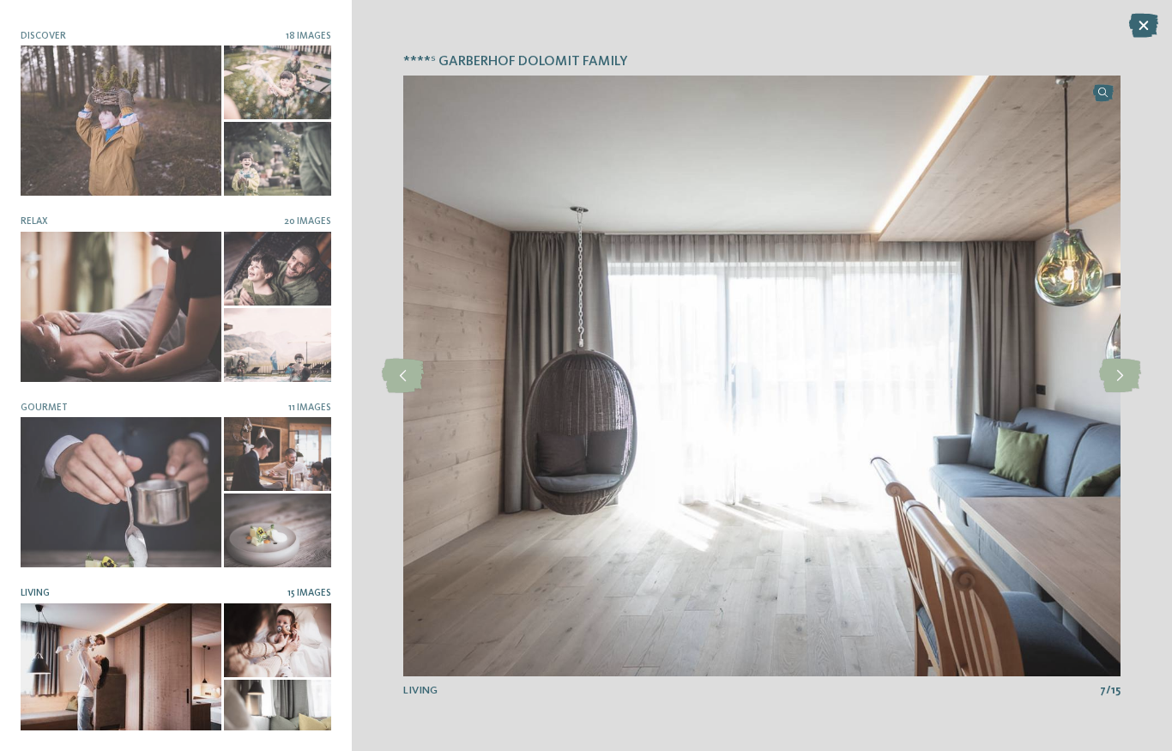
click at [1113, 390] on icon at bounding box center [1120, 376] width 42 height 34
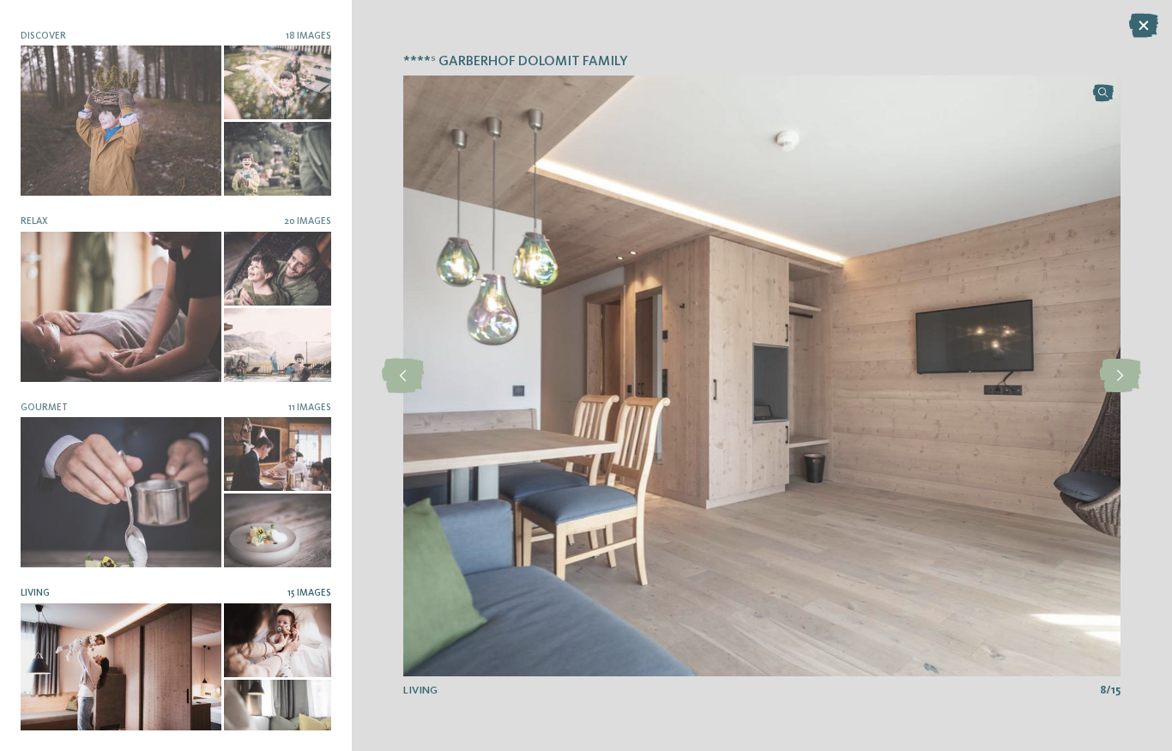
click at [1120, 390] on icon at bounding box center [1120, 376] width 42 height 34
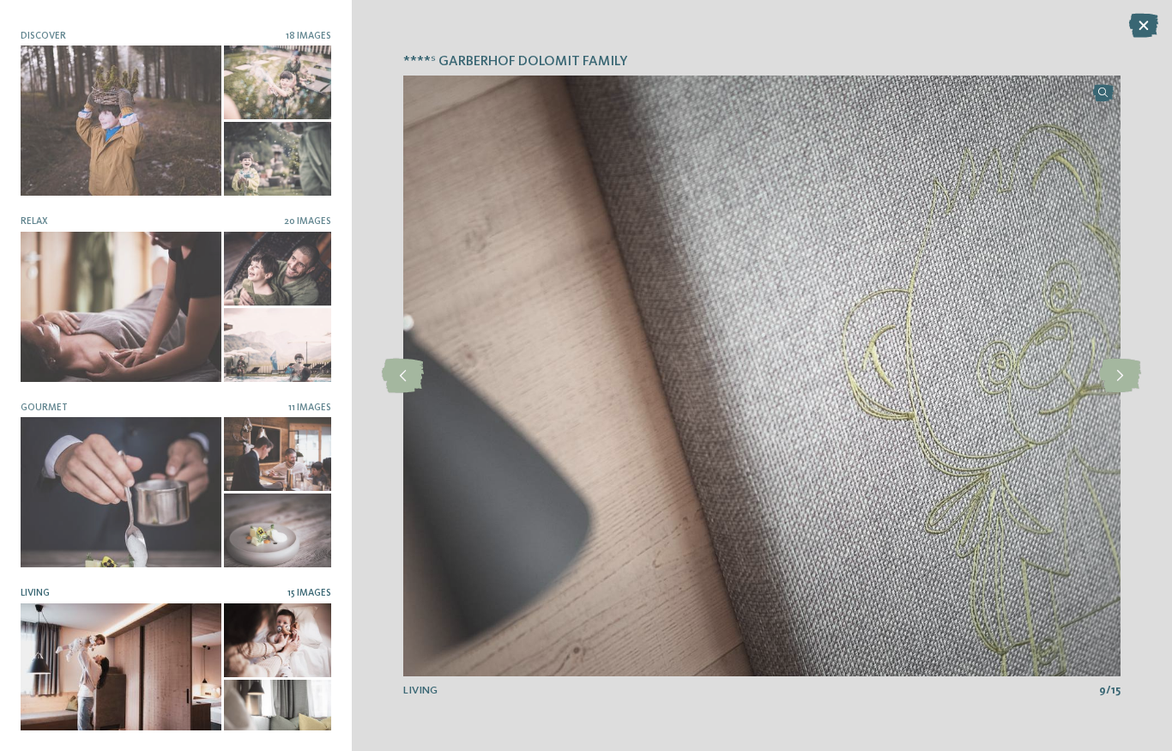
click at [1111, 393] on icon at bounding box center [1120, 376] width 42 height 34
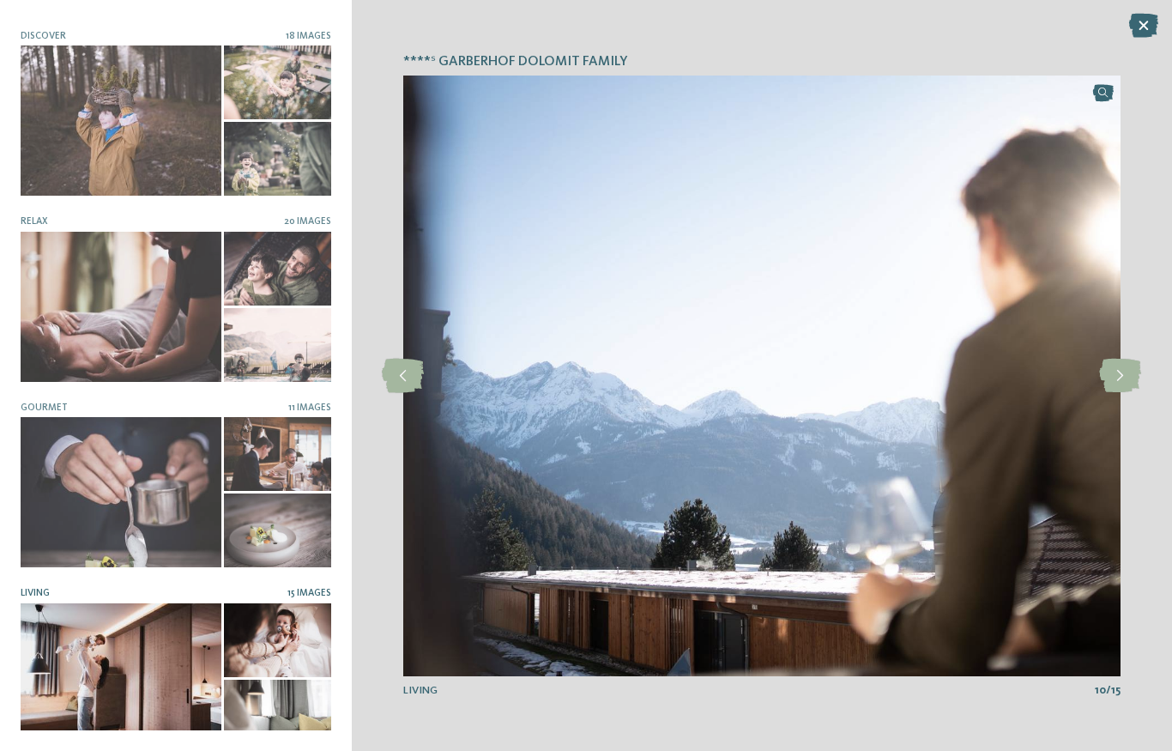
click at [1109, 391] on icon at bounding box center [1120, 376] width 42 height 34
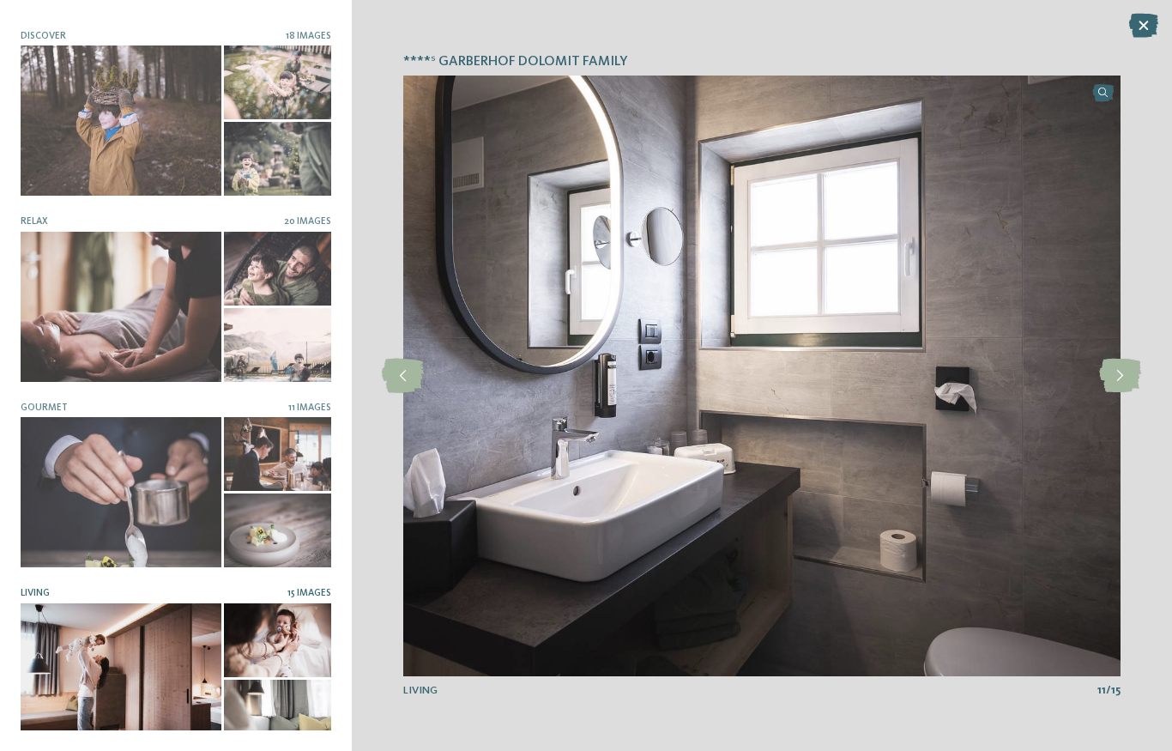
click at [1135, 33] on icon at bounding box center [1143, 26] width 29 height 24
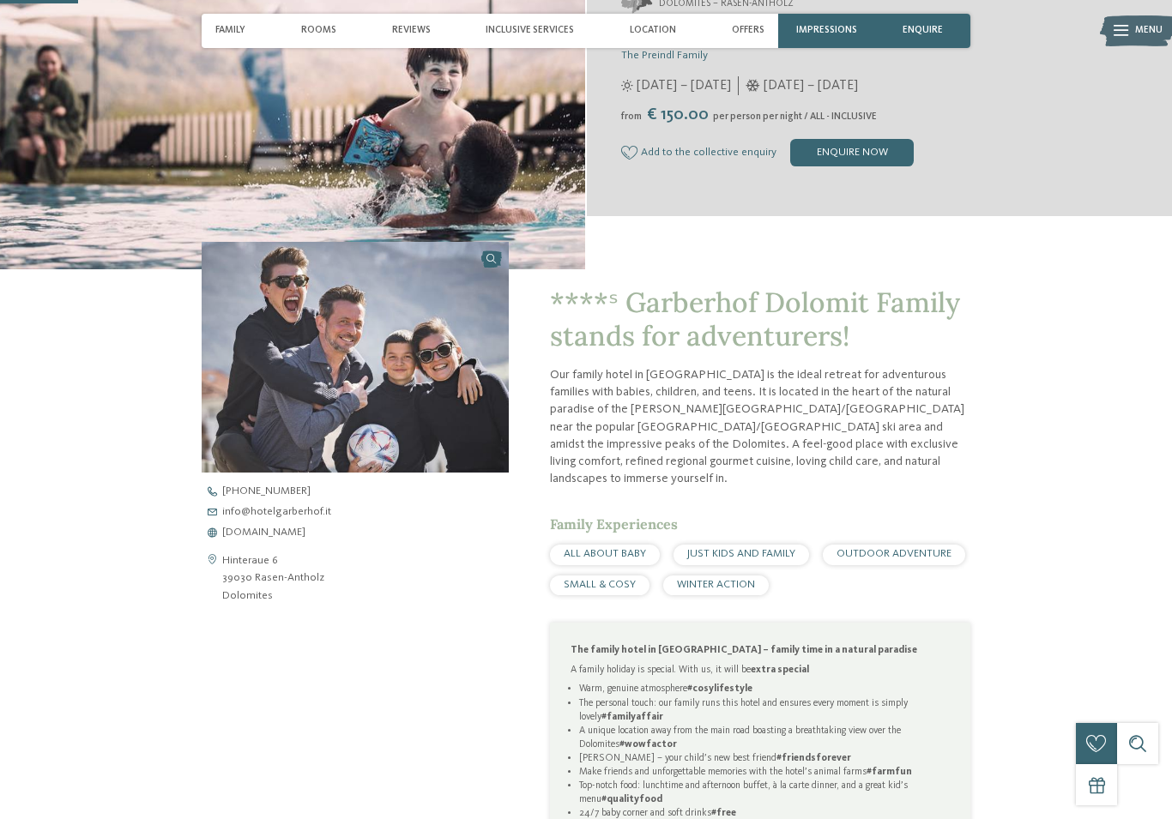
scroll to position [344, 0]
click at [249, 582] on address "Hinteraue 6 39030 Rasen-Antholz Dolomites" at bounding box center [273, 579] width 102 height 52
click at [234, 575] on address "Hinteraue 6 39030 Rasen-Antholz Dolomites" at bounding box center [273, 579] width 102 height 52
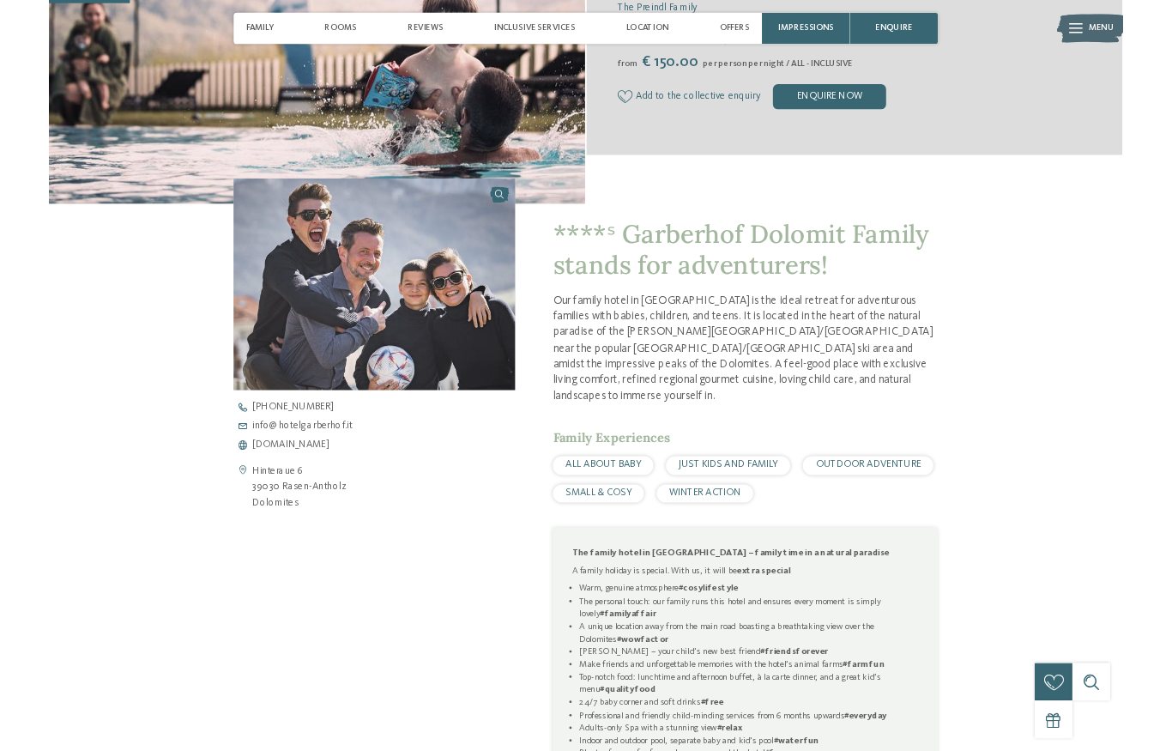
scroll to position [461, 0]
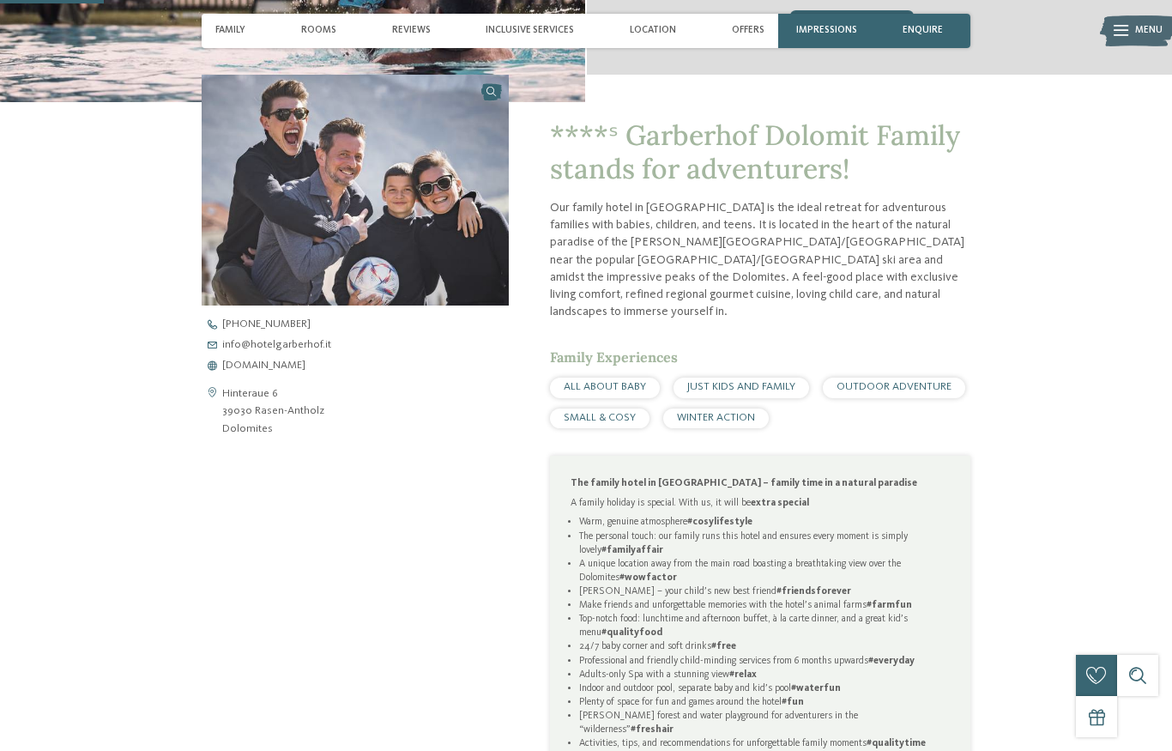
click at [296, 372] on span "www.hotelgarberhof.it" at bounding box center [263, 365] width 83 height 11
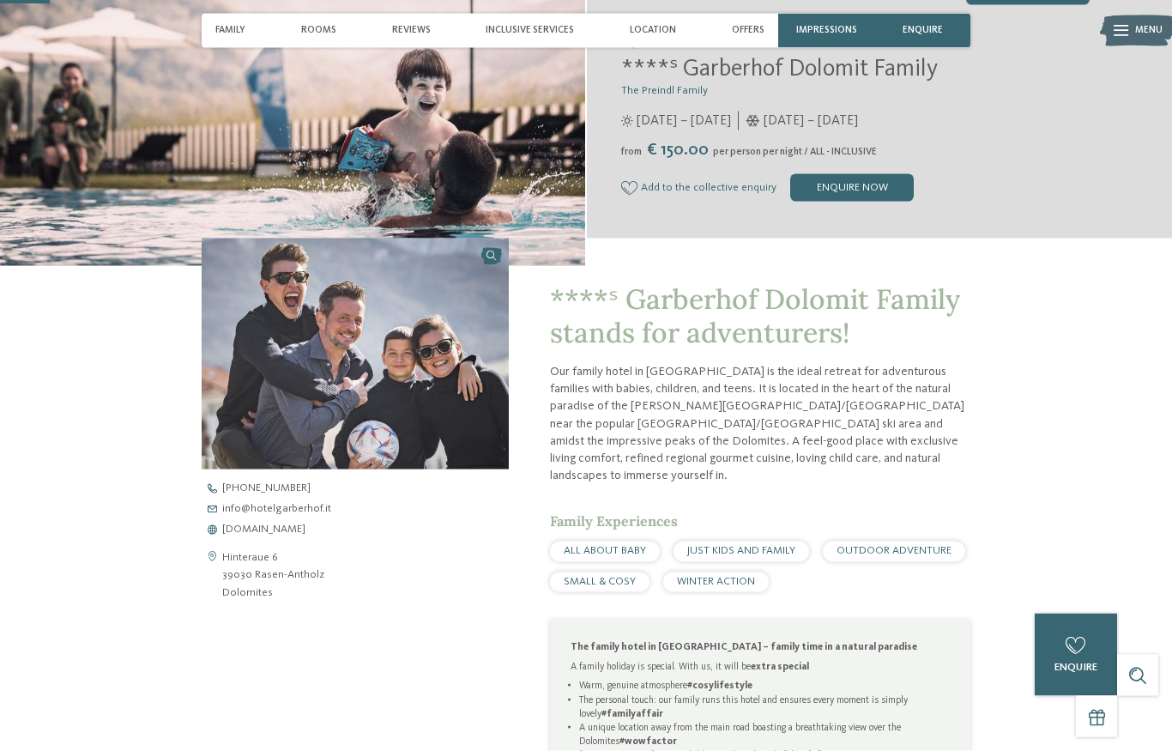
scroll to position [0, 0]
